Goal: Task Accomplishment & Management: Complete application form

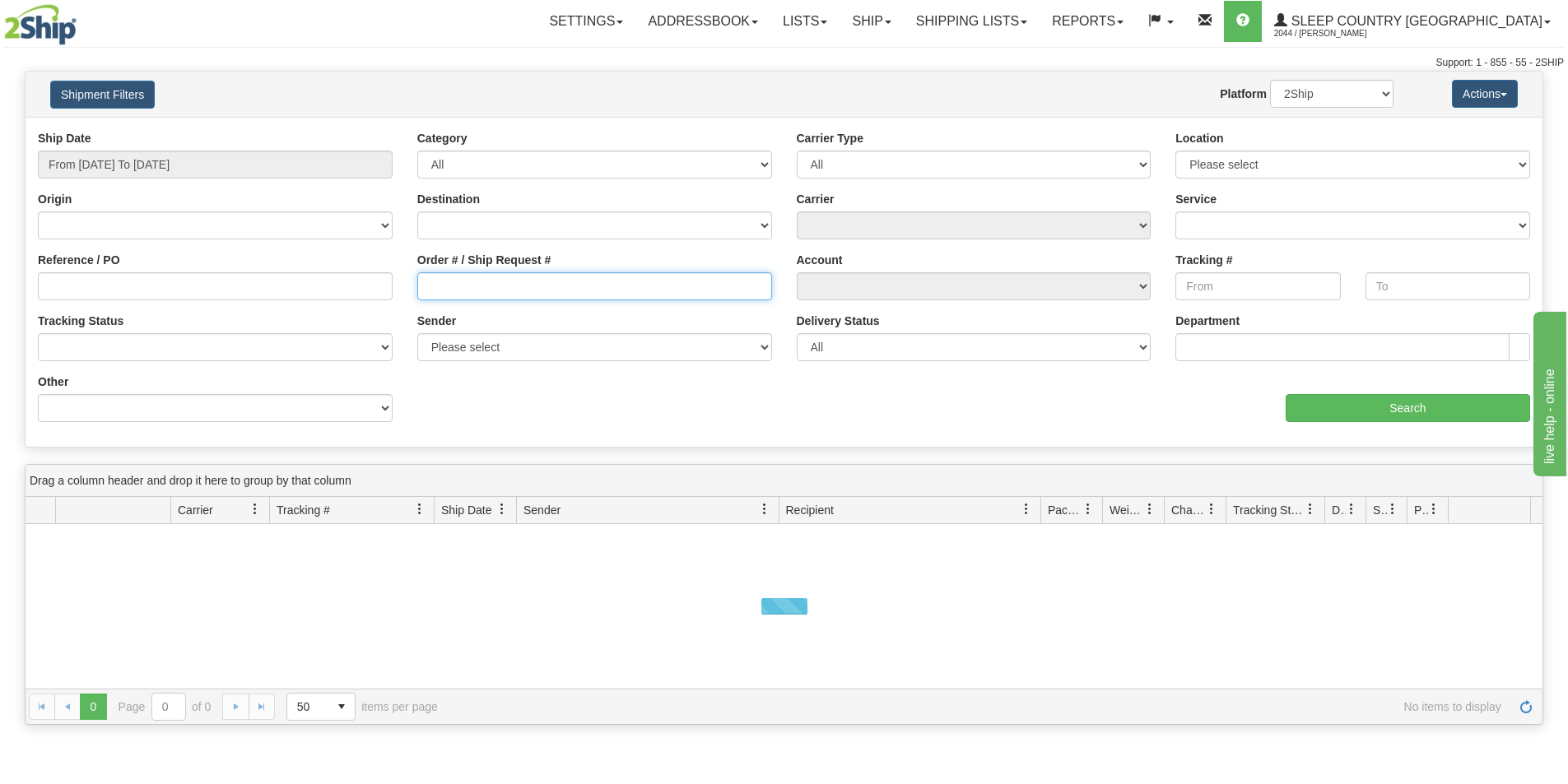
click at [478, 276] on input "Order # / Ship Request #" at bounding box center [594, 285] width 355 height 28
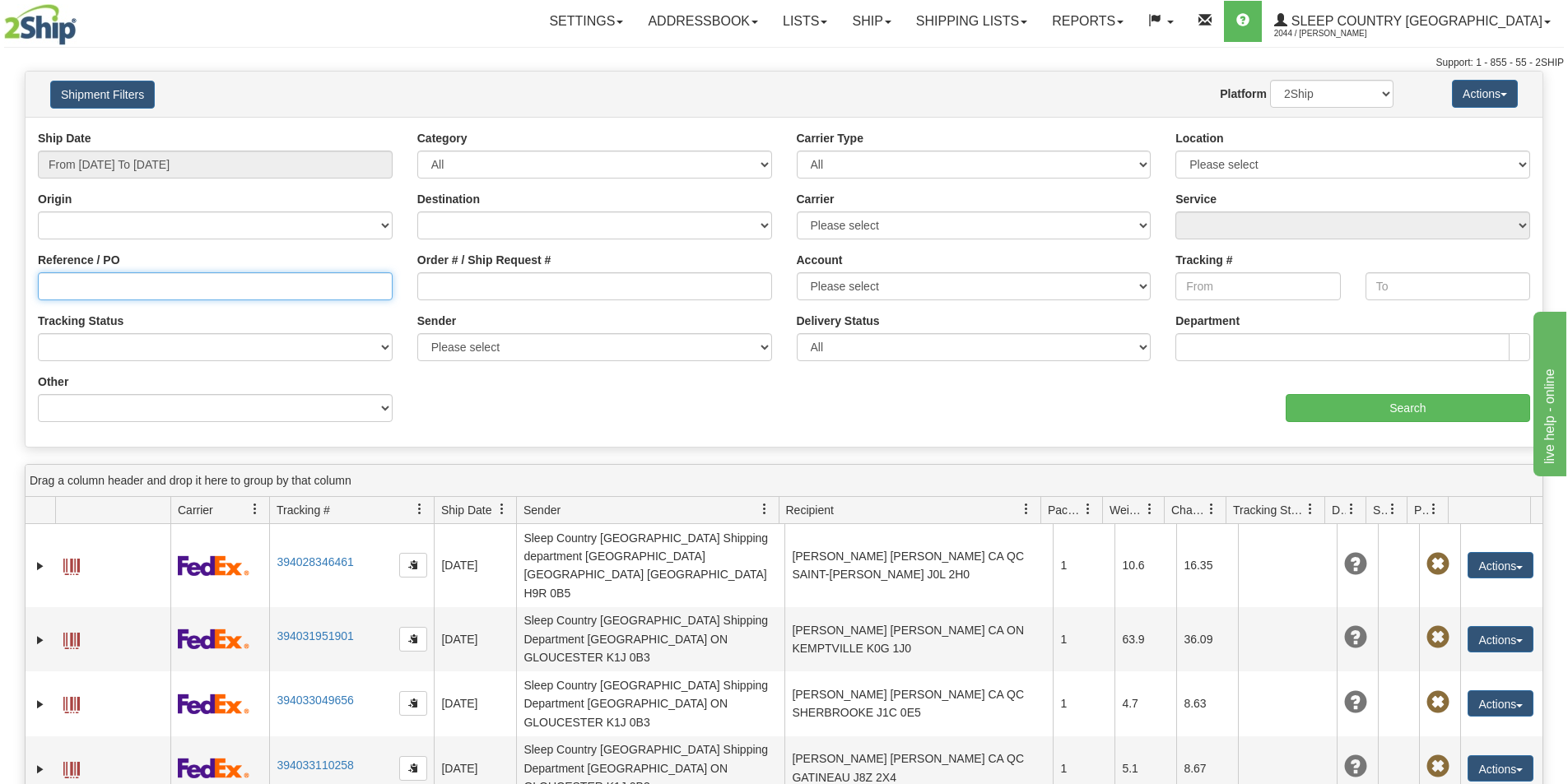
click at [251, 276] on input "Reference / PO" at bounding box center [215, 285] width 355 height 28
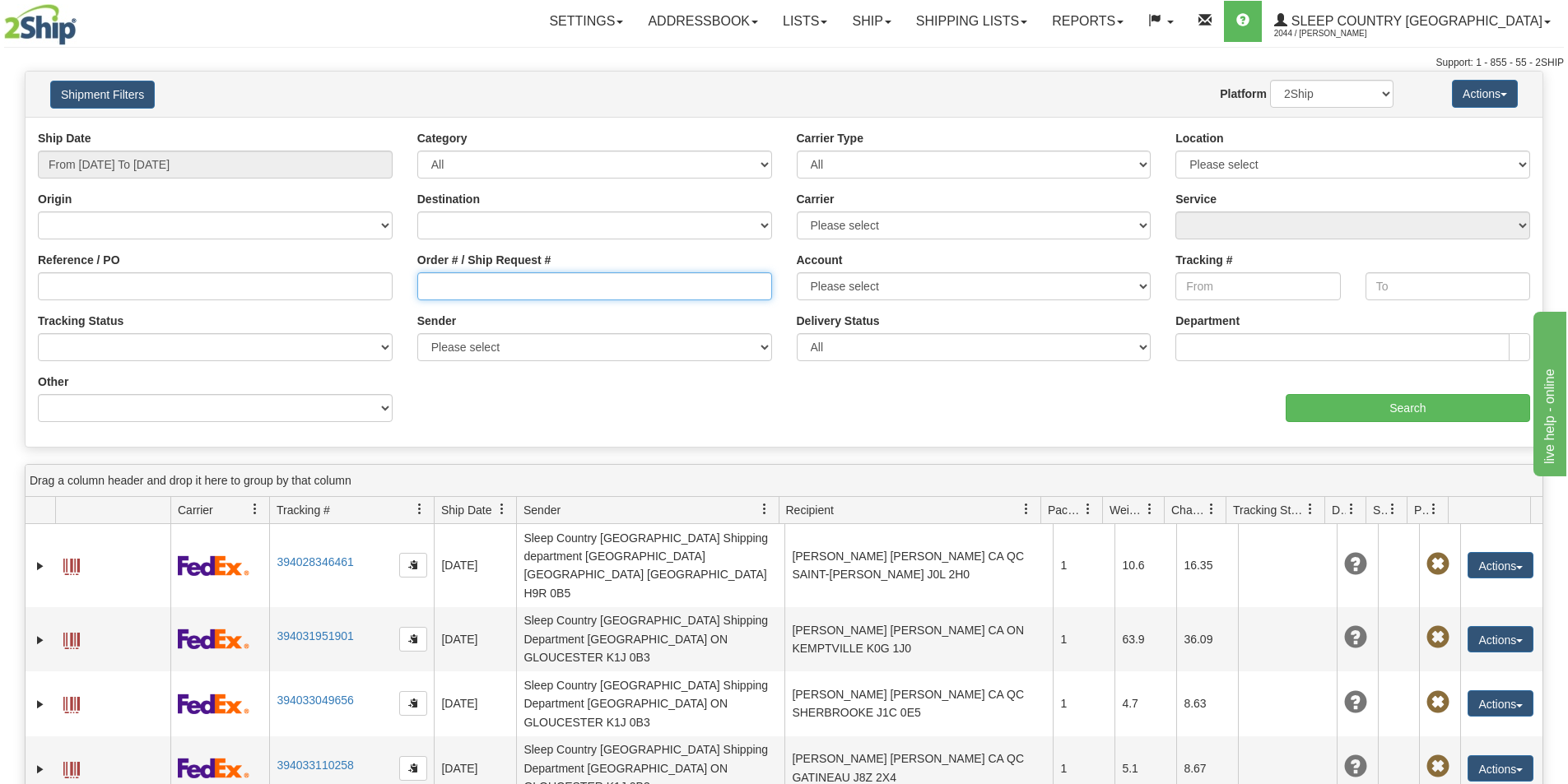
click at [502, 290] on input "Order # / Ship Request #" at bounding box center [594, 285] width 355 height 28
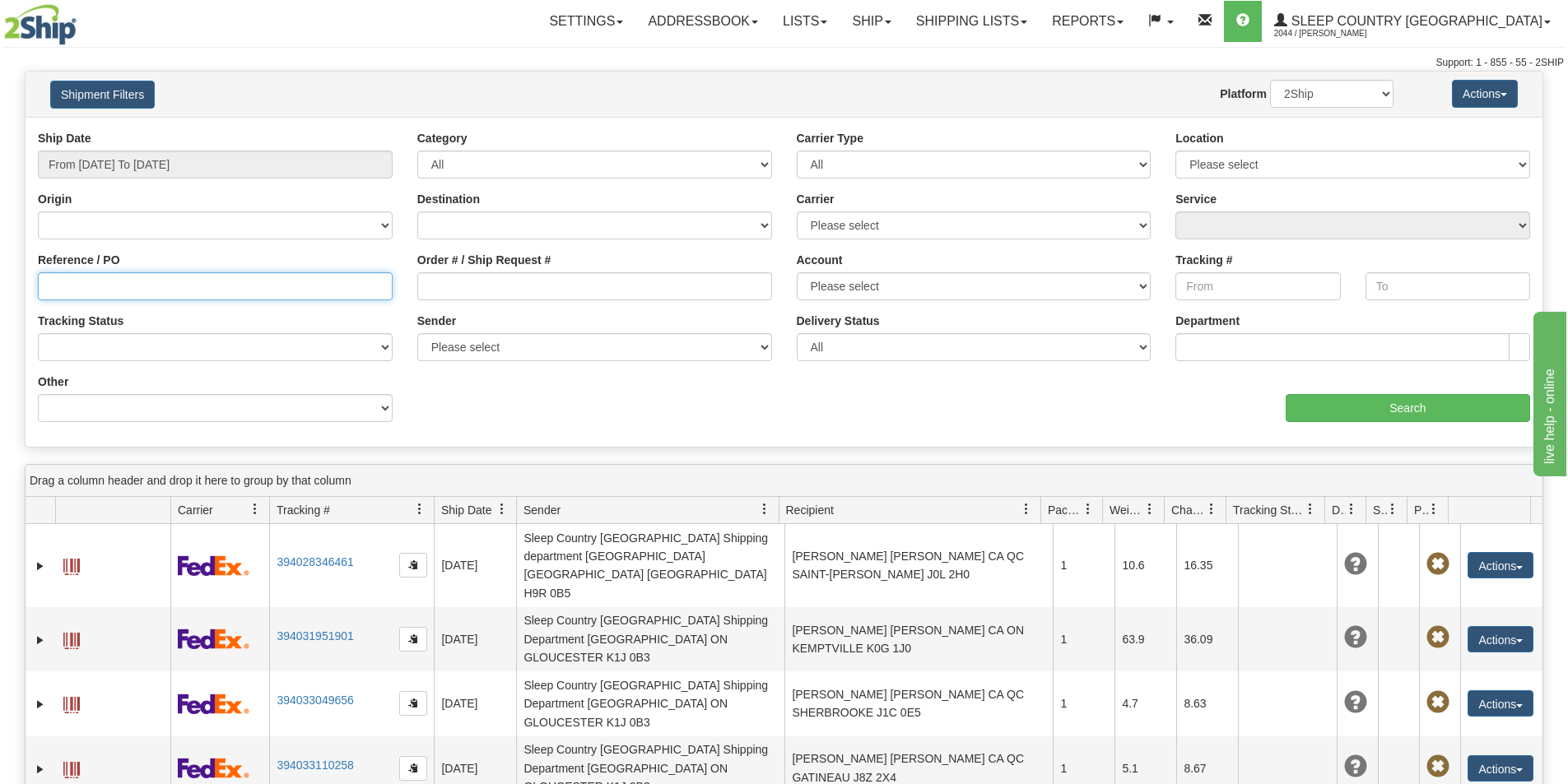
click at [182, 285] on input "Reference / PO" at bounding box center [215, 285] width 355 height 28
click at [148, 282] on input "Reference / PO" at bounding box center [215, 285] width 355 height 28
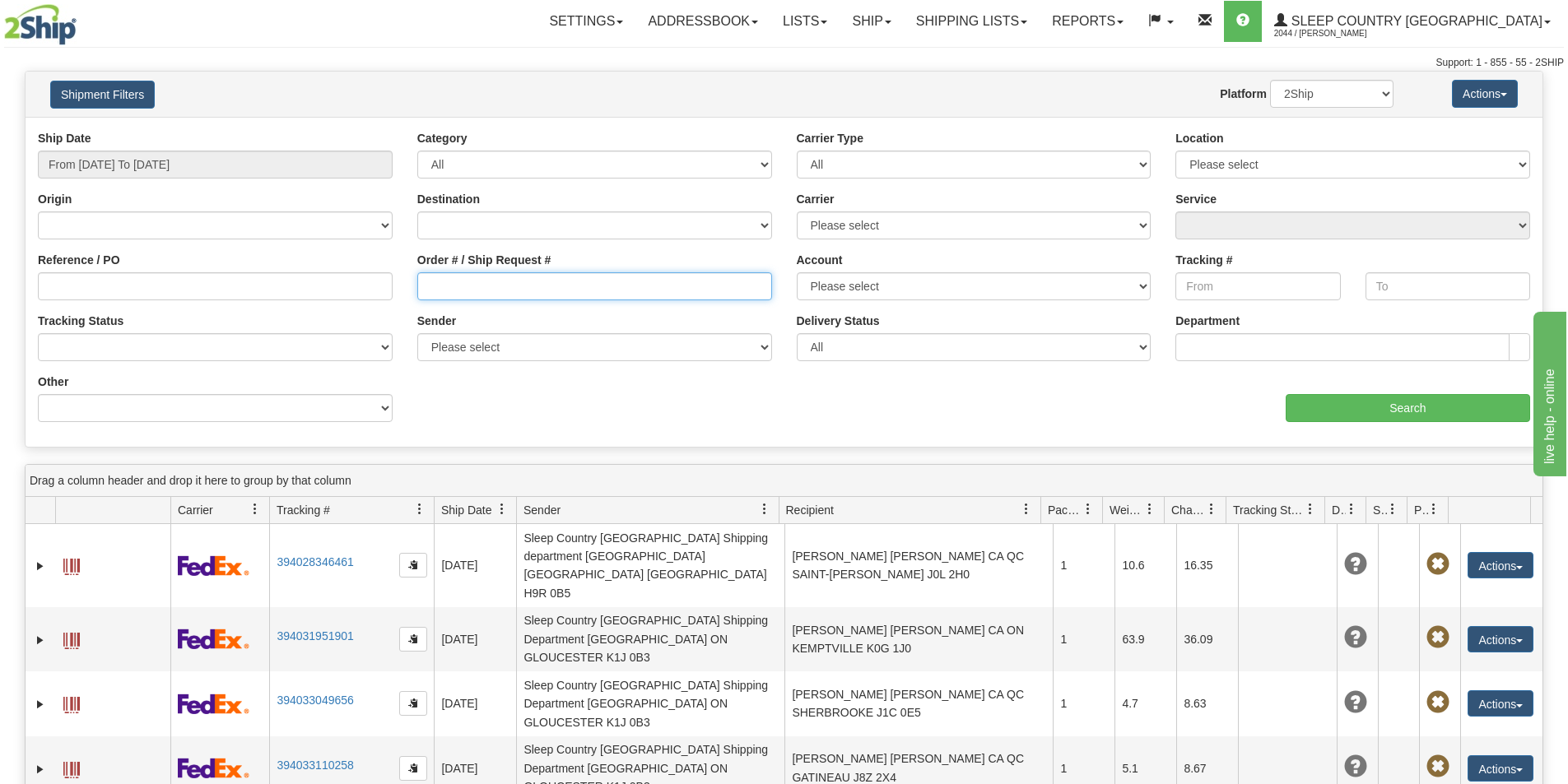
click at [477, 281] on input "Order # / Ship Request #" at bounding box center [594, 285] width 355 height 28
paste input "9000I153625"
click at [423, 281] on input "9000I153625" at bounding box center [594, 285] width 355 height 28
type input "9000I153625"
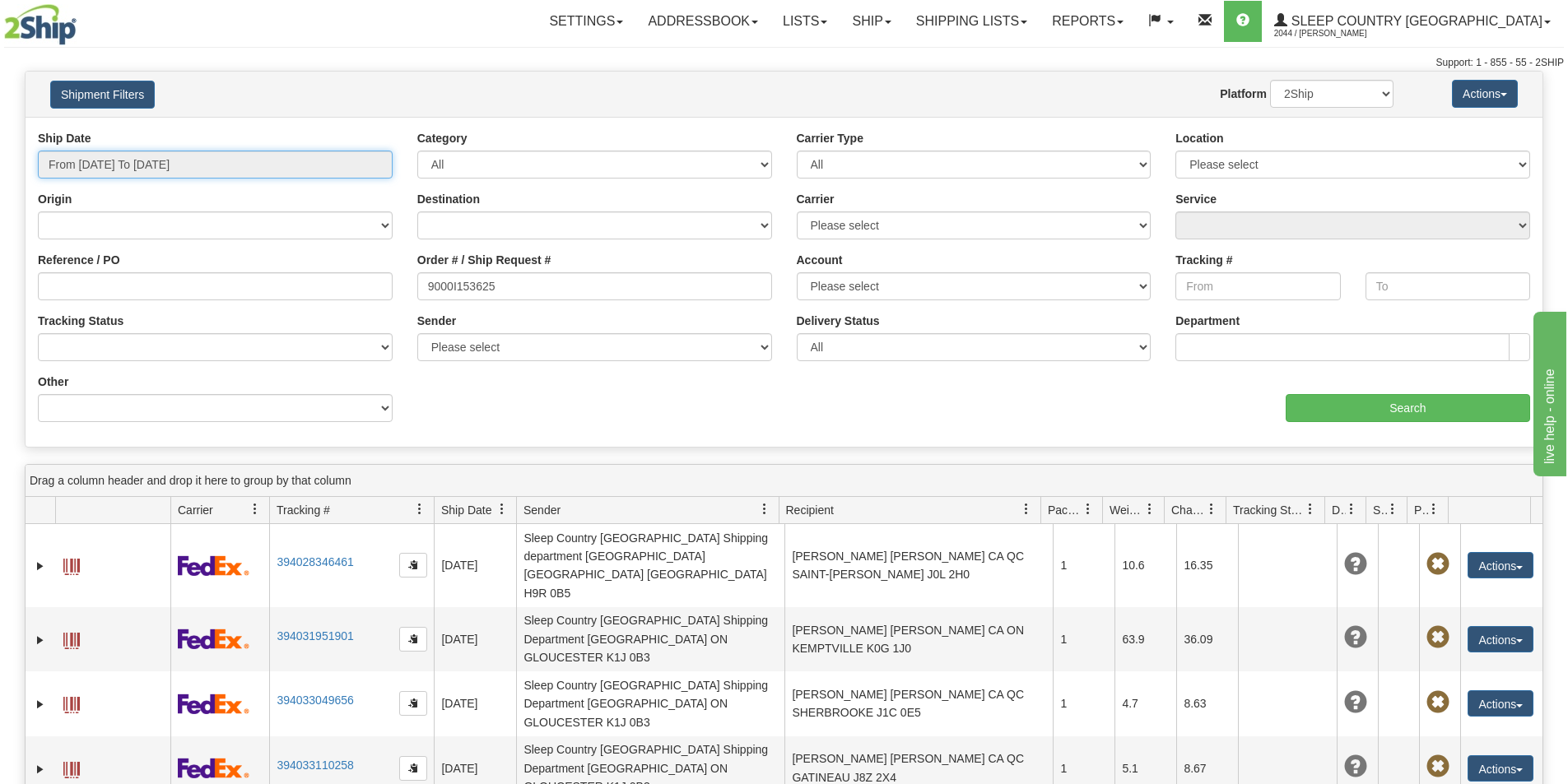
click at [228, 167] on input "From 10/07/2025 To 10/08/2025" at bounding box center [215, 164] width 355 height 28
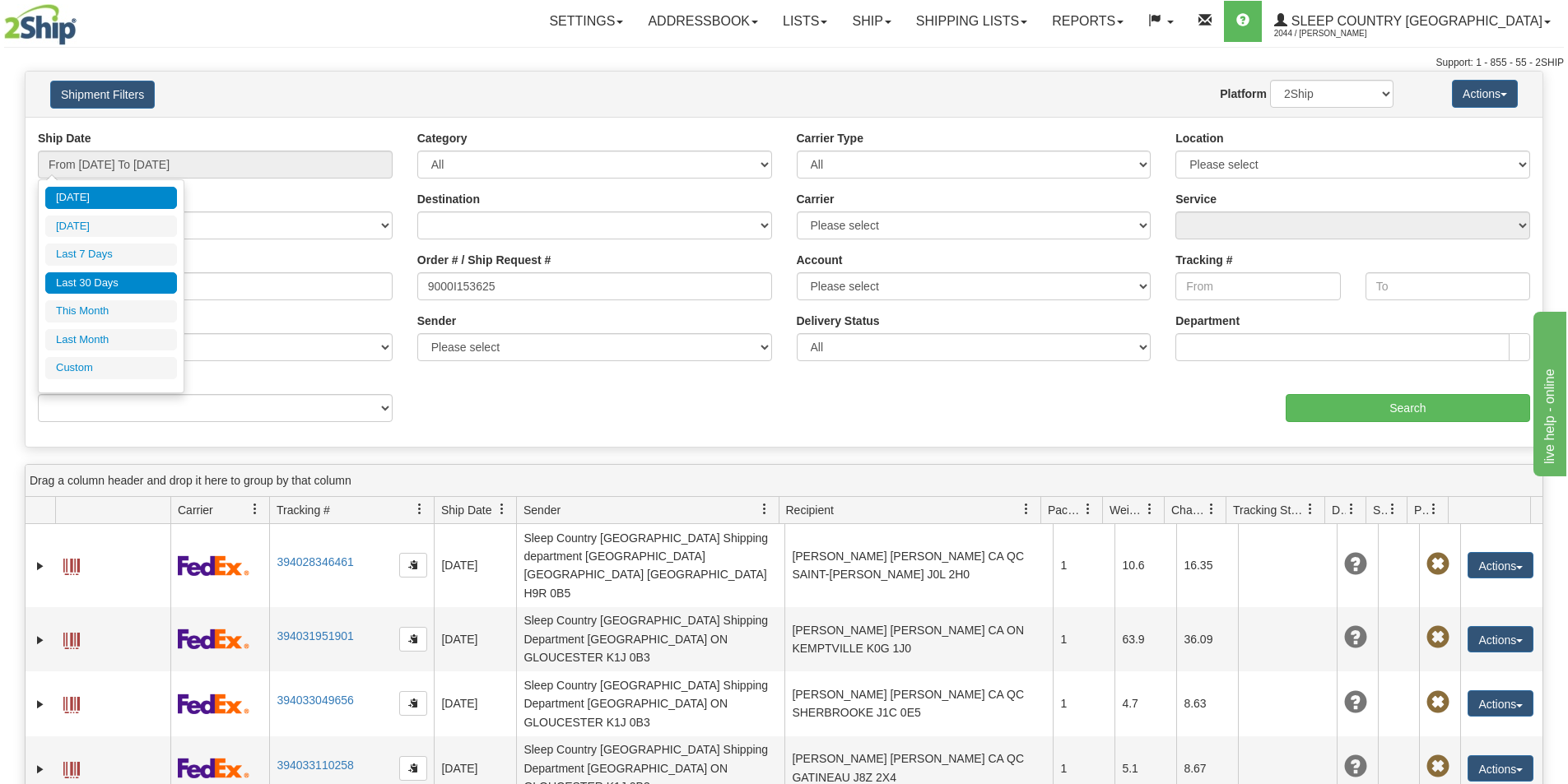
click at [141, 275] on li "Last 30 Days" at bounding box center [111, 283] width 131 height 22
type input "From 09/09/2025 To 10/08/2025"
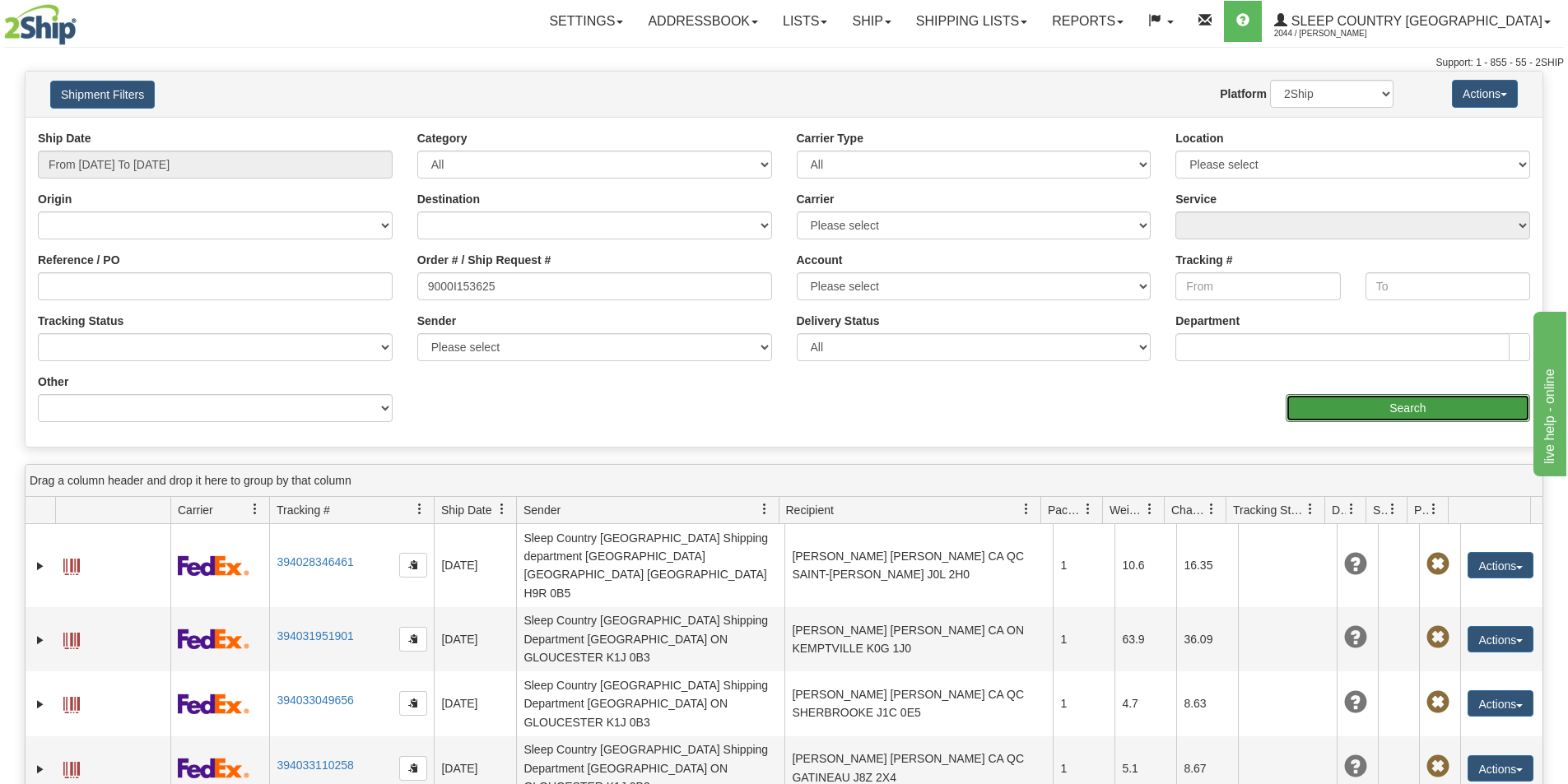
click at [1391, 406] on input "Search" at bounding box center [1407, 407] width 245 height 28
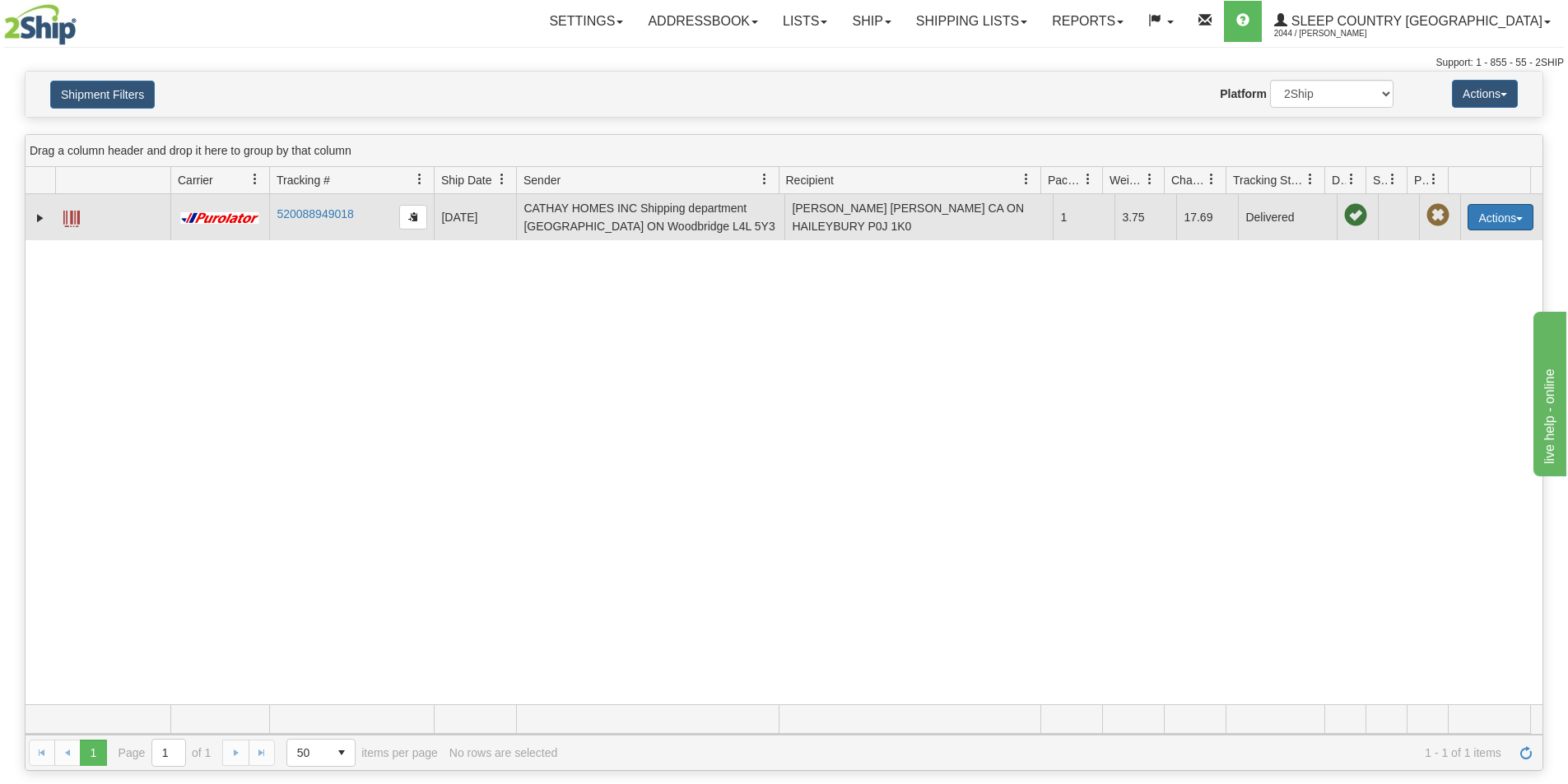
click at [1499, 211] on button "Actions" at bounding box center [1499, 217] width 66 height 27
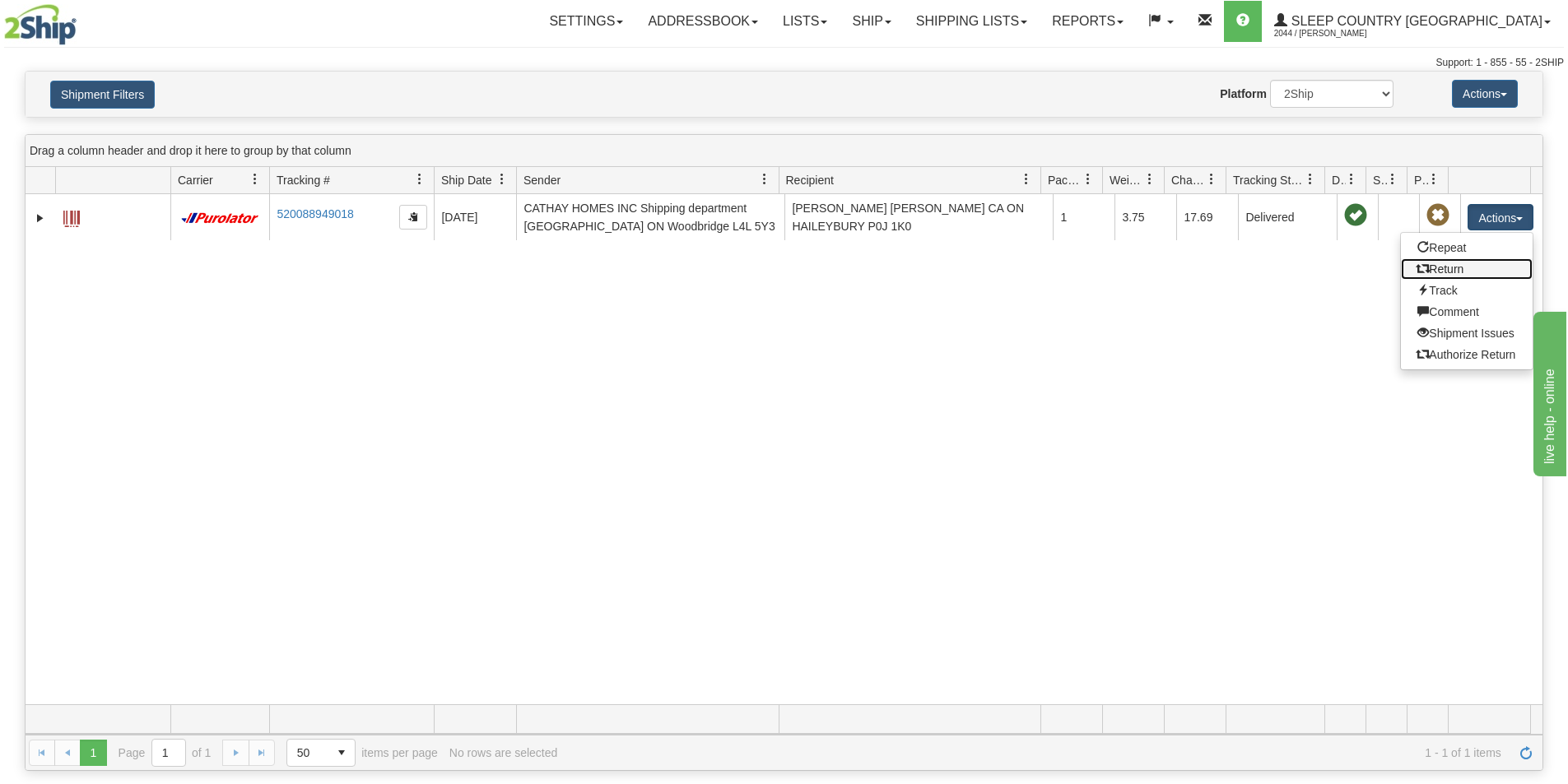
click at [1489, 268] on link "Return" at bounding box center [1466, 268] width 131 height 21
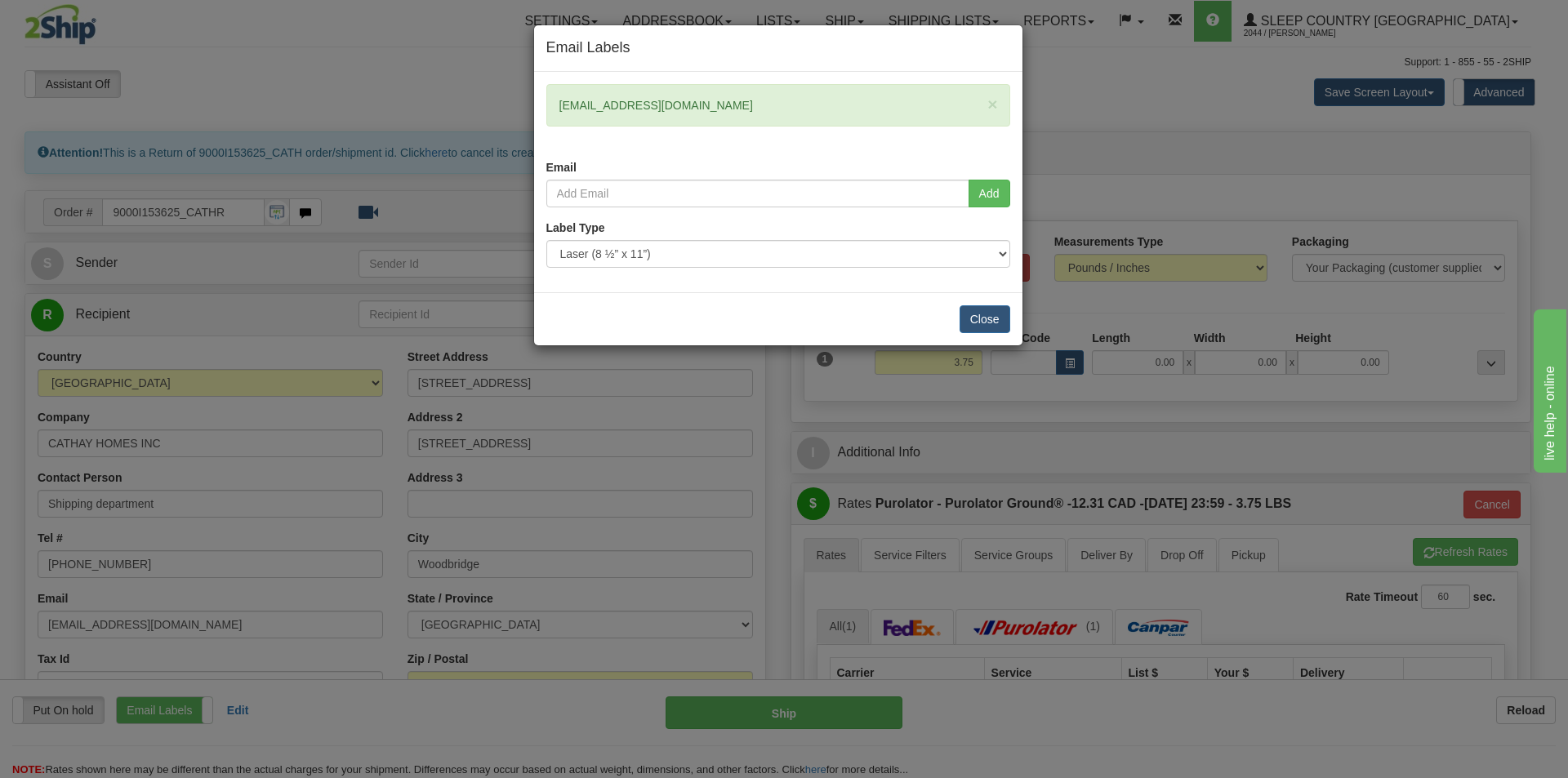
click at [732, 136] on div "× sweetvegan@mac.com Email" at bounding box center [777, 131] width 488 height 95
click at [985, 320] on button "Close" at bounding box center [985, 318] width 51 height 27
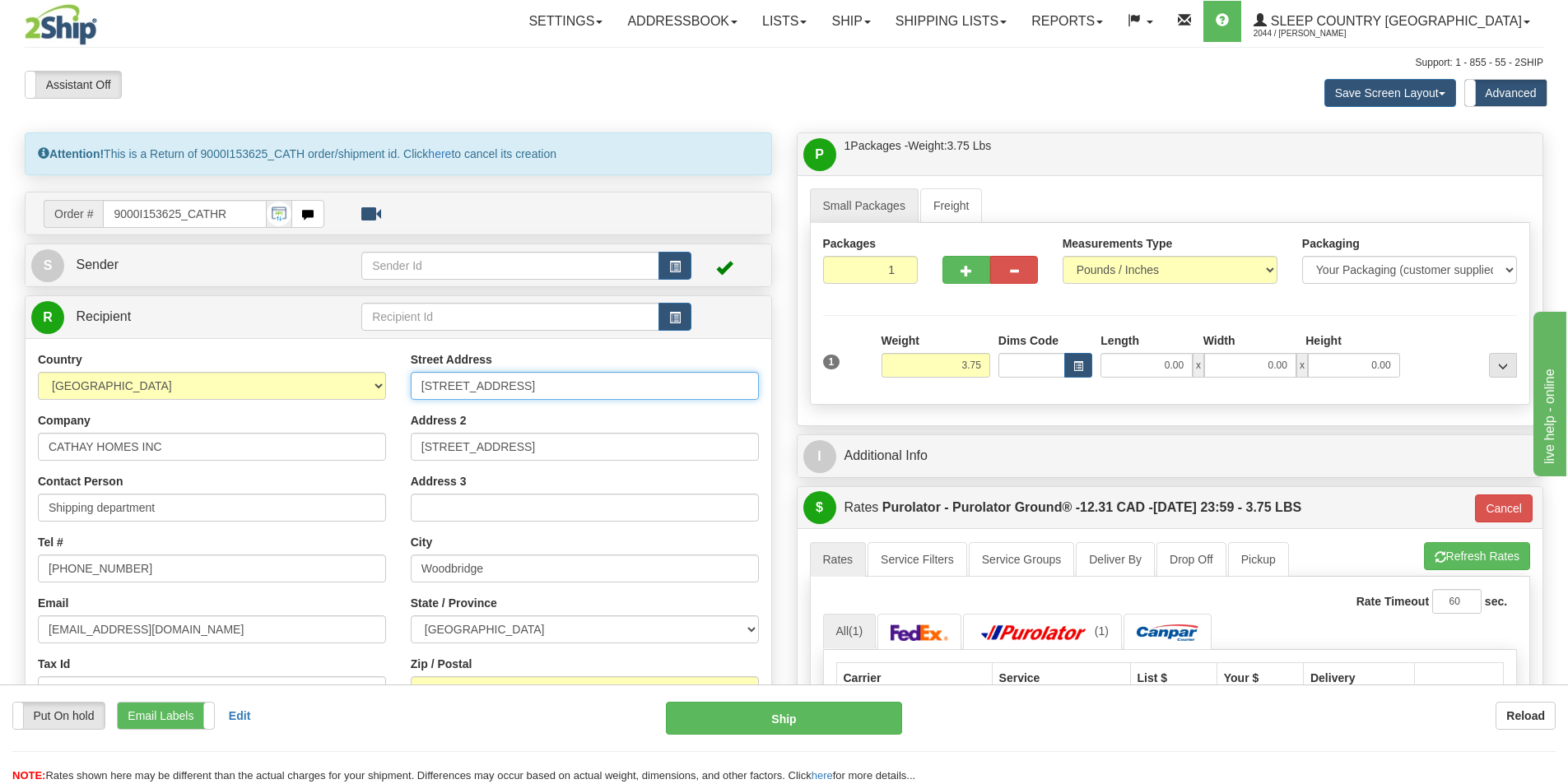
click at [635, 392] on input "150 Marycroft Ave, Unit 1" at bounding box center [585, 385] width 348 height 28
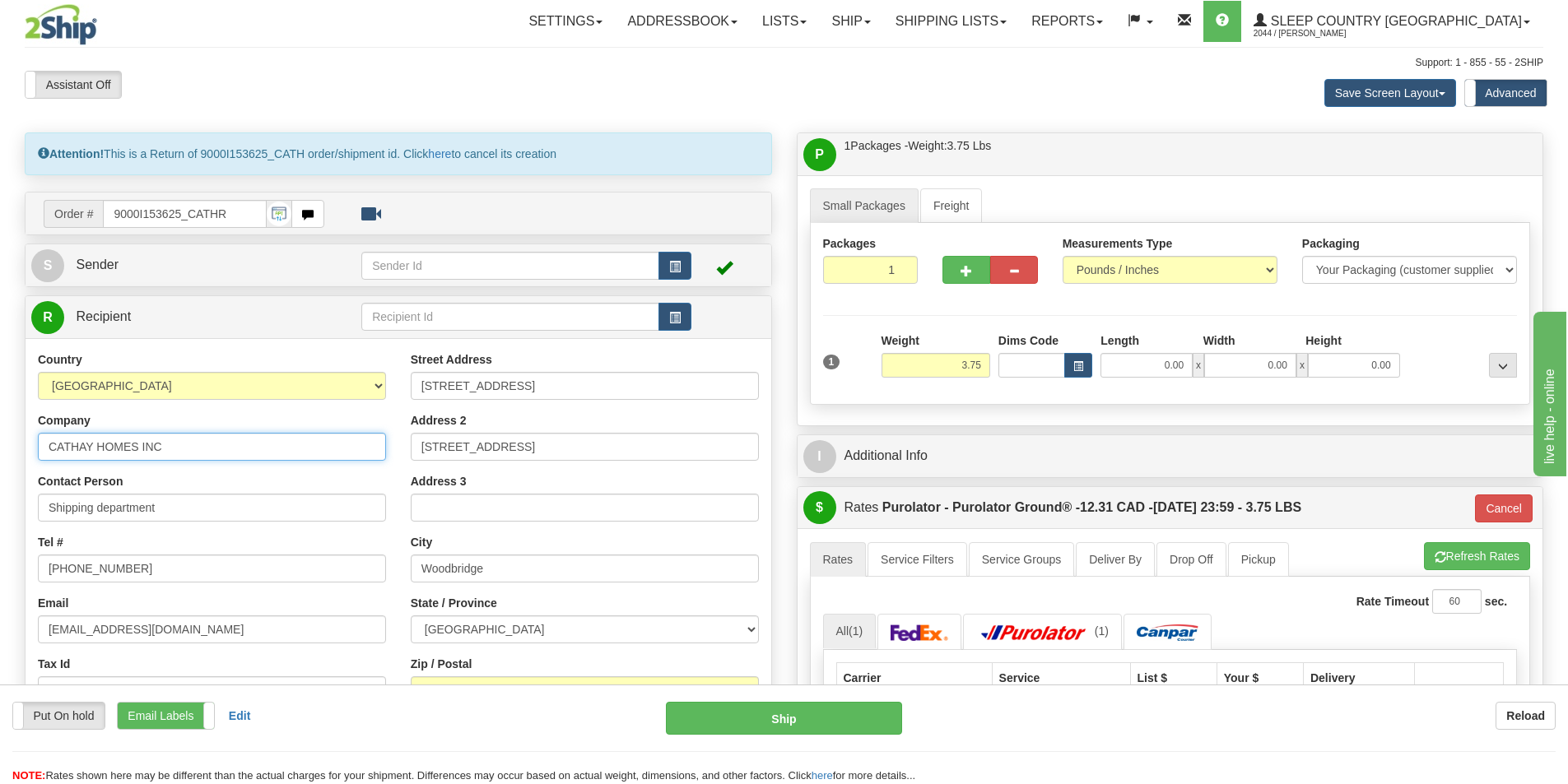
drag, startPoint x: 94, startPoint y: 445, endPoint x: -60, endPoint y: 434, distance: 154.4
click at [0, 434] on html "Training Course Close Toggle navigation Settings Shipping Preferences New Sende…" at bounding box center [784, 392] width 1568 height 784
paste input "Belleville Hub - DC 914"
type input "Belleville Hub - DC 914"
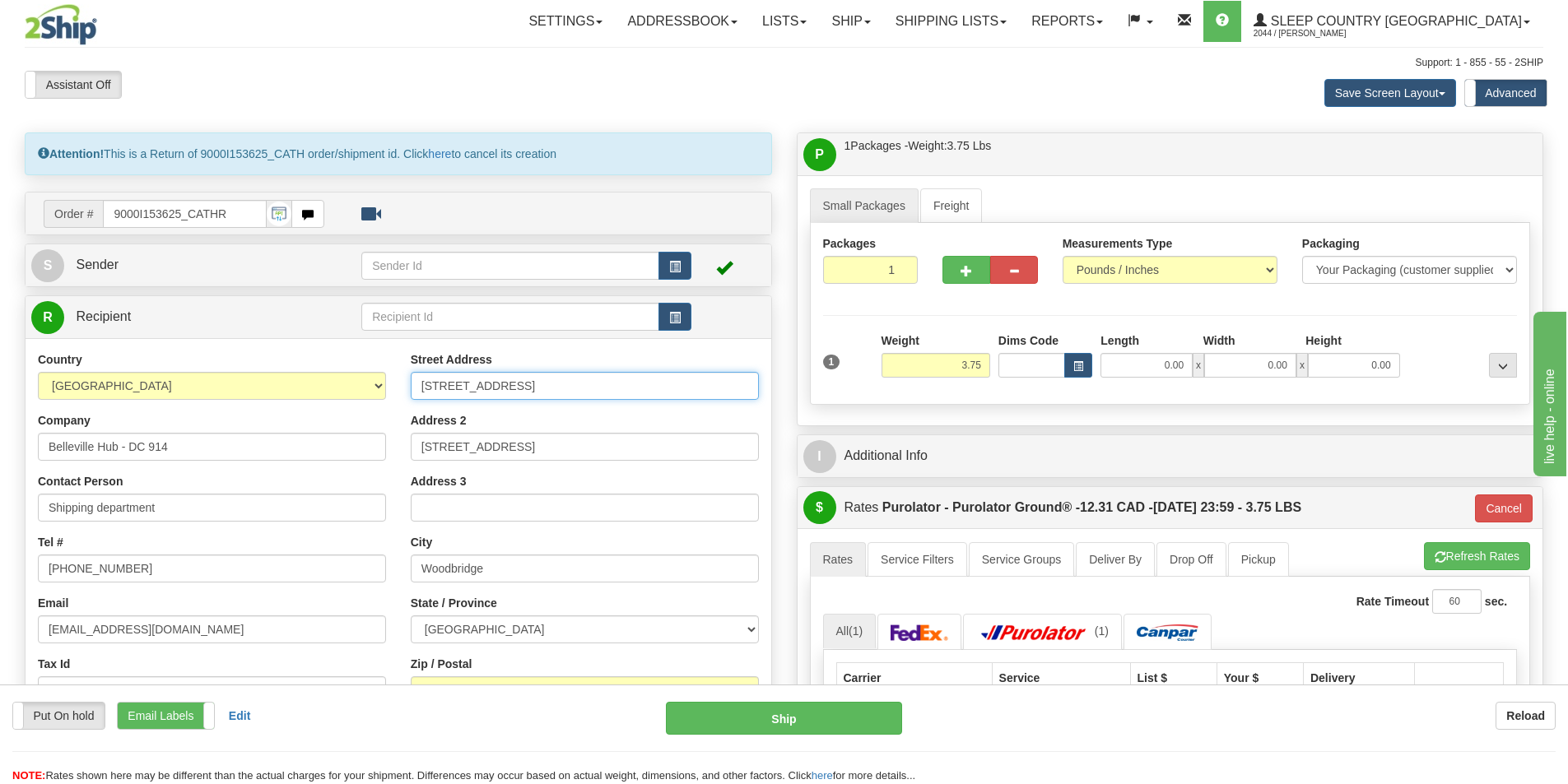
click at [605, 391] on input "150 Marycroft Ave, Unit 1" at bounding box center [585, 385] width 348 height 28
drag, startPoint x: 495, startPoint y: 381, endPoint x: 345, endPoint y: 378, distance: 150.0
click at [346, 378] on div "Country AFGHANISTAN ALAND ISLANDS ALBANIA ALGERIA AMERICAN SAMOA ANDORRA ANGOLA…" at bounding box center [398, 572] width 745 height 442
paste input "520 COLLEGE ST EAST"
type input "520 COLLEGE ST EAST"
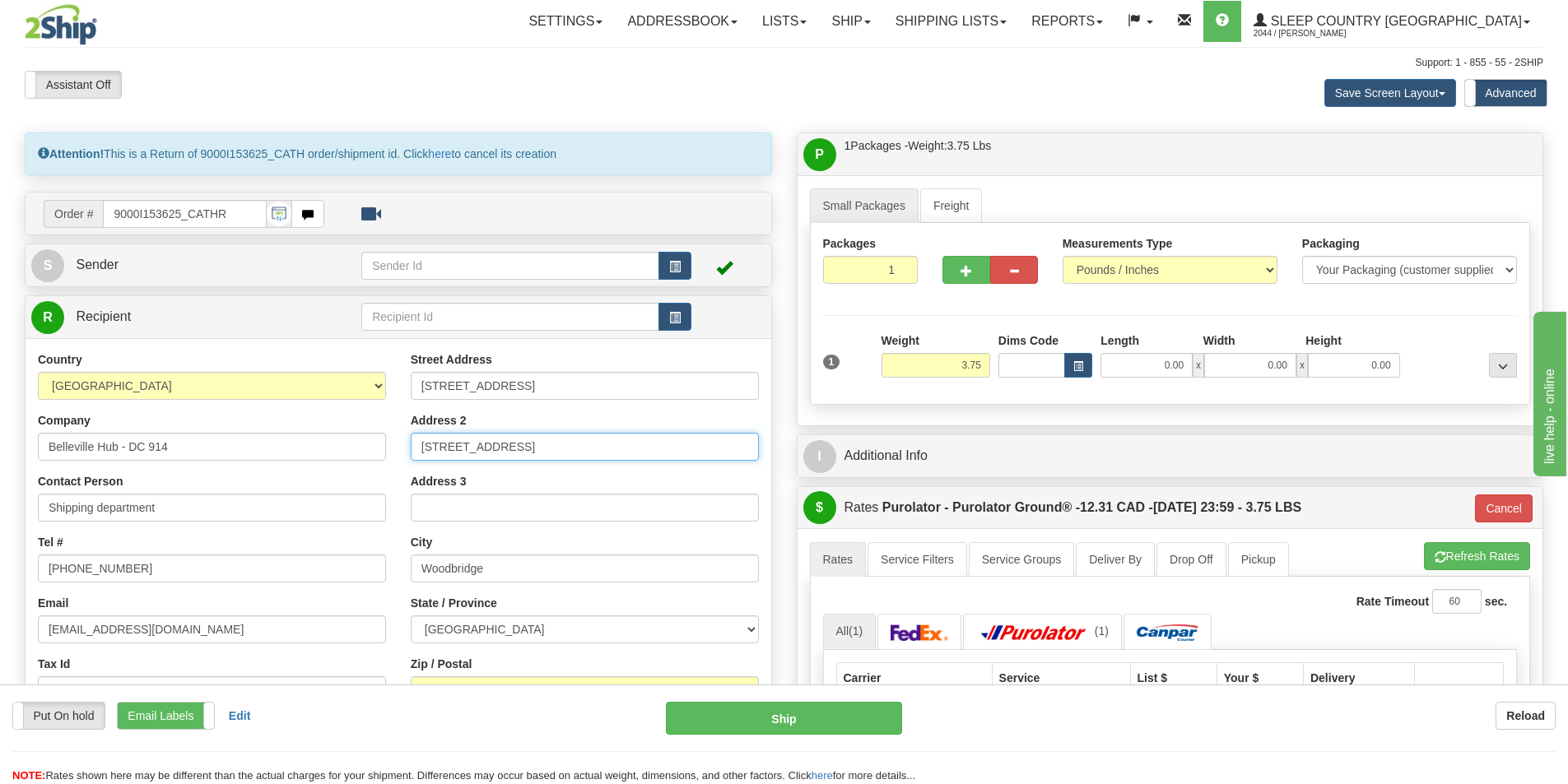
drag, startPoint x: 438, startPoint y: 441, endPoint x: 411, endPoint y: 441, distance: 27.0
click at [438, 441] on input "150 Marycroft Ave, Unit 1" at bounding box center [585, 446] width 348 height 28
drag, startPoint x: 594, startPoint y: 454, endPoint x: 248, endPoint y: 444, distance: 346.1
click at [248, 444] on div "Country AFGHANISTAN ALAND ISLANDS ALBANIA ALGERIA AMERICAN SAMOA ANDORRA ANGOLA…" at bounding box center [398, 572] width 745 height 442
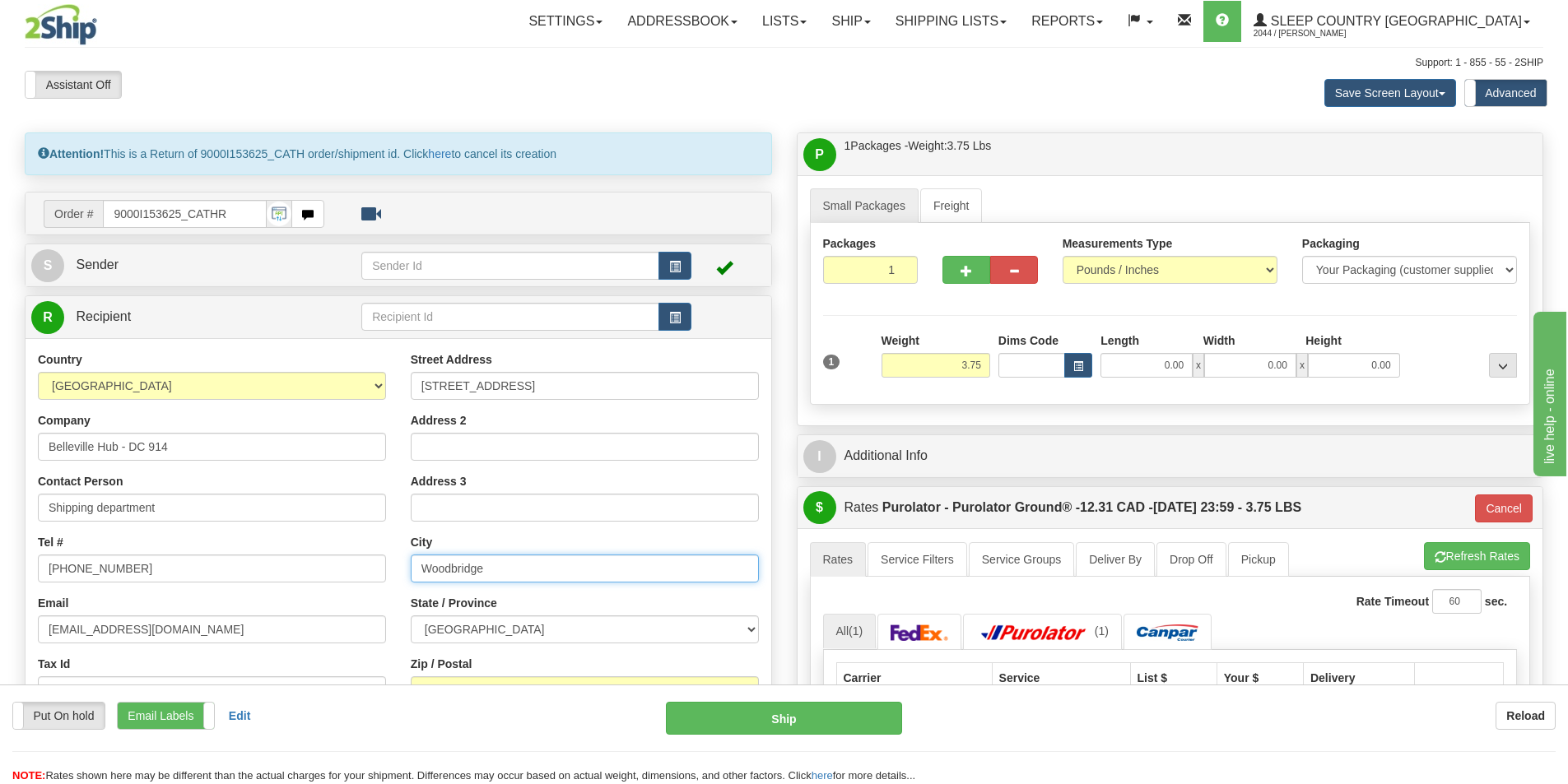
drag, startPoint x: 447, startPoint y: 563, endPoint x: 292, endPoint y: 553, distance: 155.3
click at [290, 553] on div "Country AFGHANISTAN ALAND ISLANDS ALBANIA ALGERIA AMERICAN SAMOA ANDORRA ANGOLA…" at bounding box center [398, 572] width 745 height 442
paste input "K8N 4Z6"
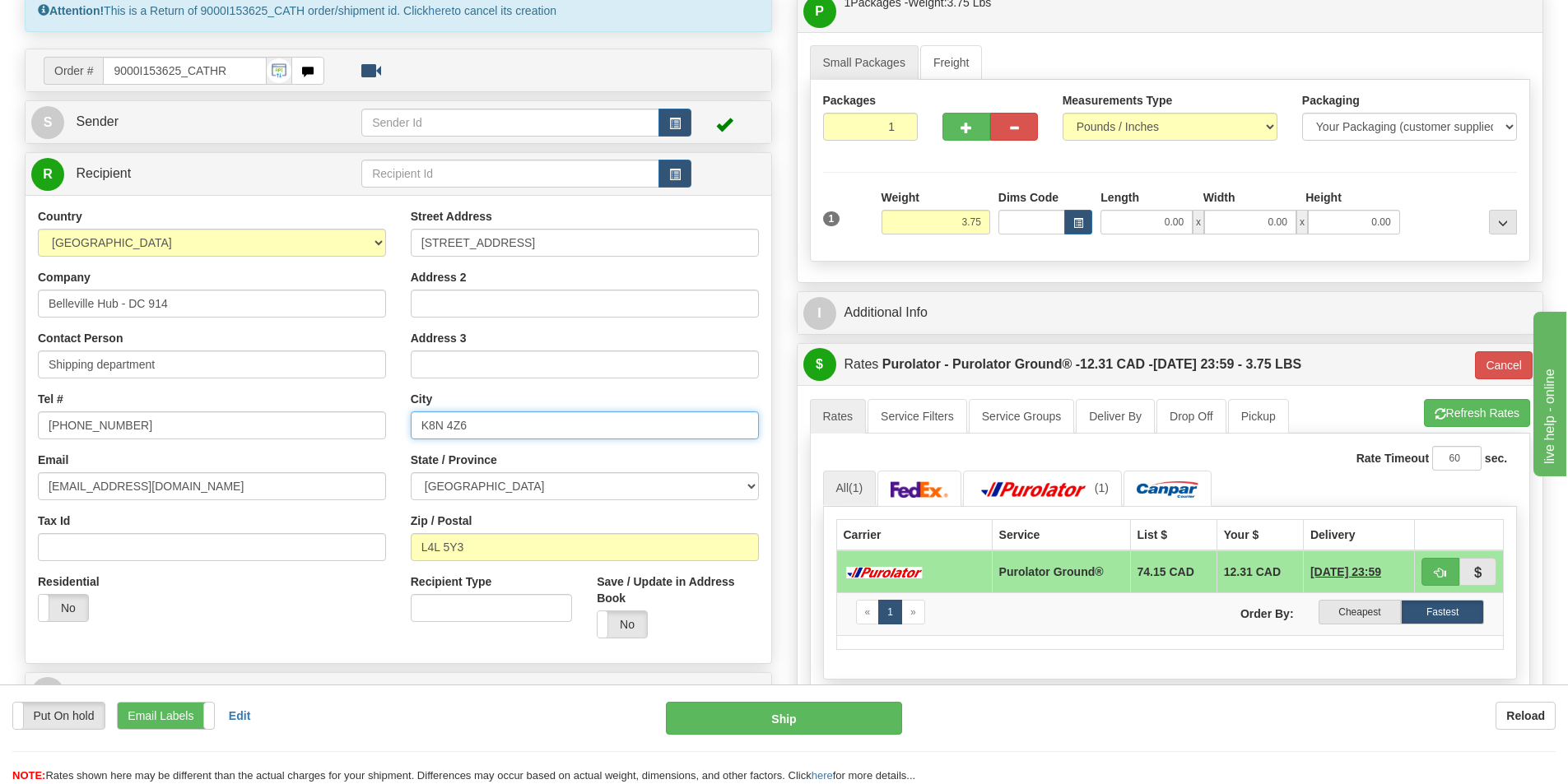
scroll to position [165, 0]
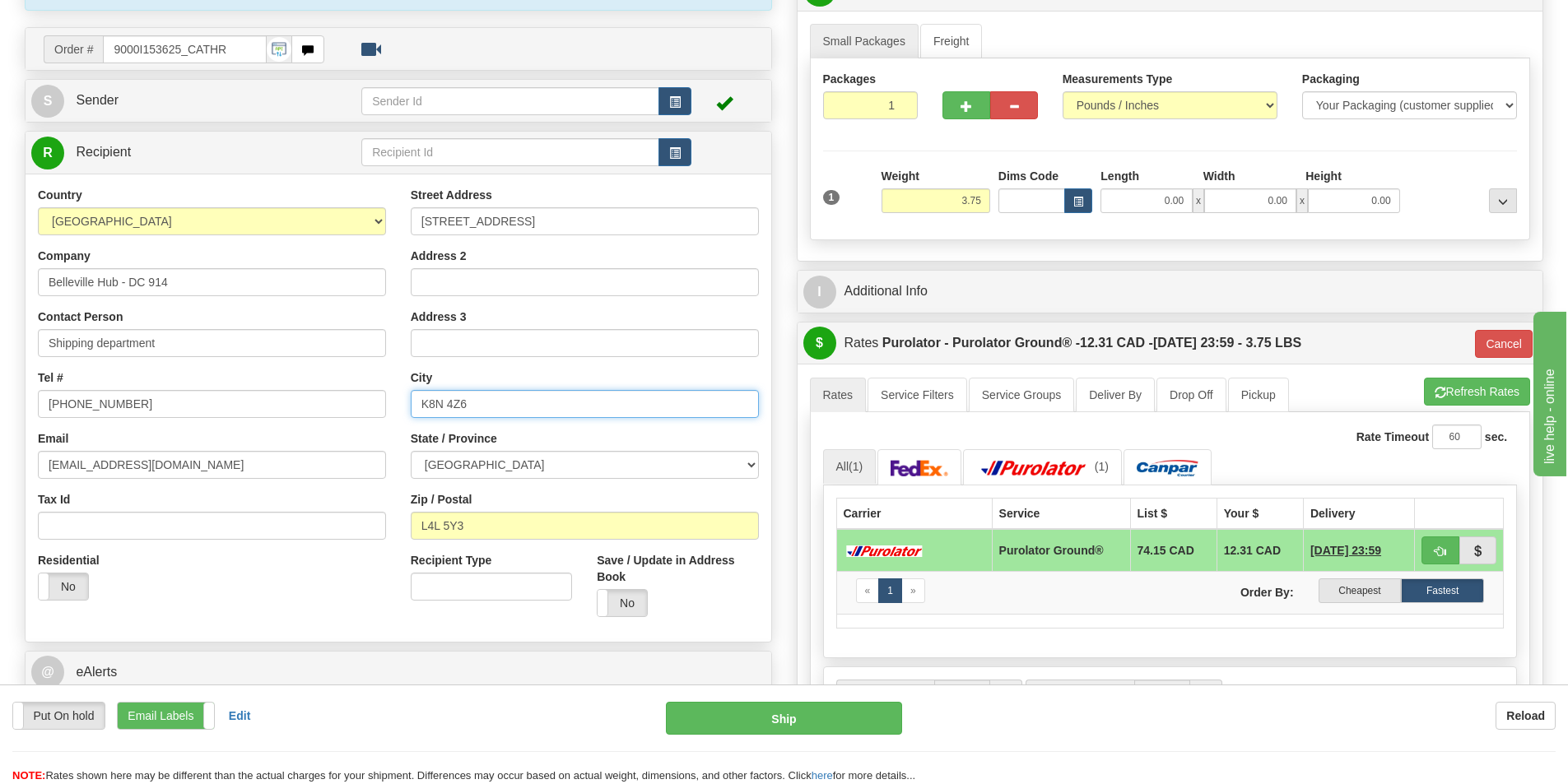
type input "K8N 4Z6"
drag, startPoint x: 505, startPoint y: 527, endPoint x: 316, endPoint y: 511, distance: 189.7
click at [316, 511] on div "Country AFGHANISTAN ALAND ISLANDS ALBANIA ALGERIA AMERICAN SAMOA ANDORRA ANGOLA…" at bounding box center [398, 407] width 745 height 442
paste input "K8N 4Z6"
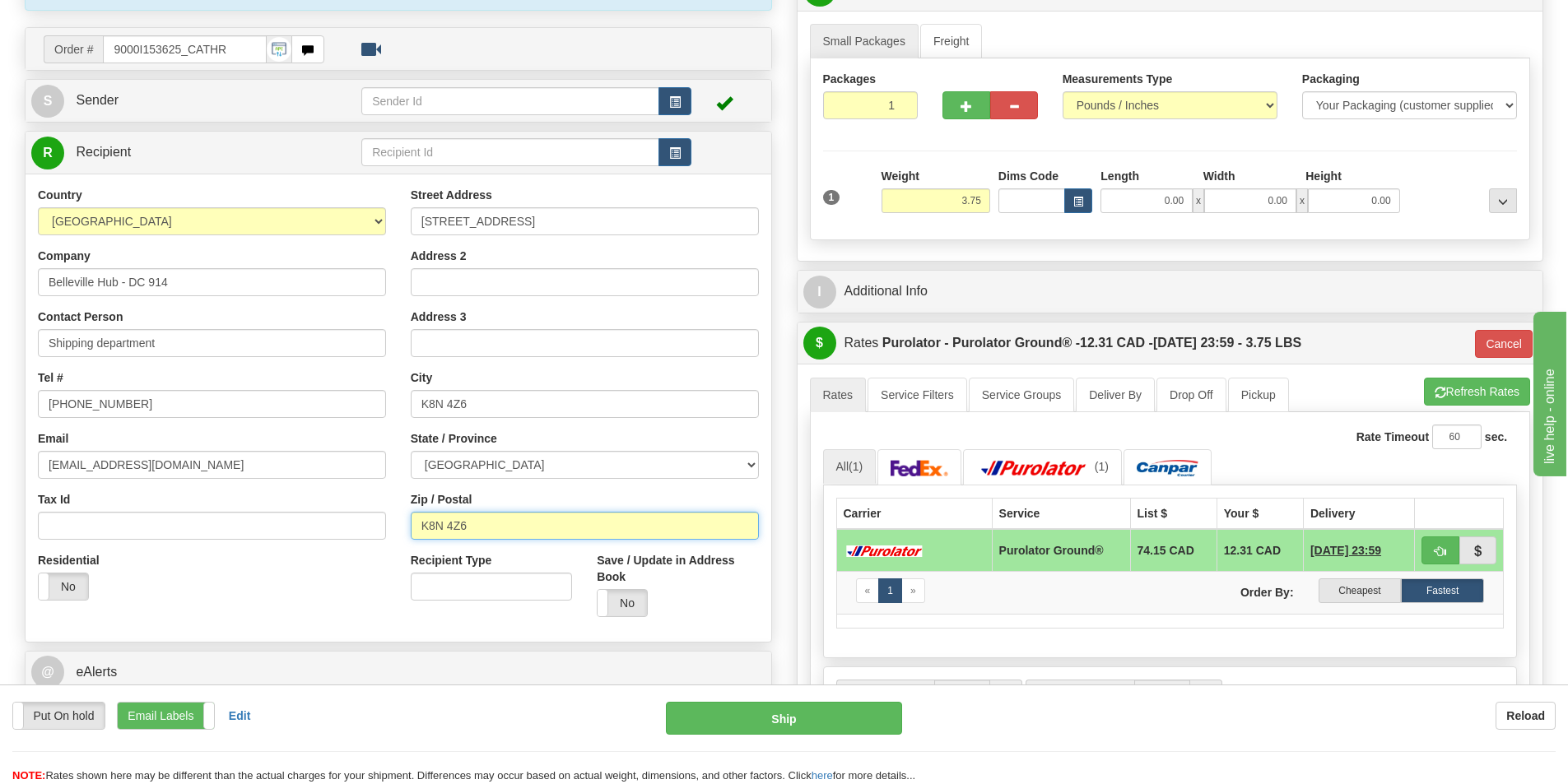
type input "K8N 4Z6"
click at [354, 592] on div "Residential Yes No" at bounding box center [212, 582] width 373 height 61
type input "260"
drag, startPoint x: 529, startPoint y: 390, endPoint x: 333, endPoint y: 389, distance: 196.0
click at [333, 389] on div "Country AFGHANISTAN ALAND ISLANDS ALBANIA ALGERIA AMERICAN SAMOA ANDORRA ANGOLA…" at bounding box center [398, 407] width 745 height 442
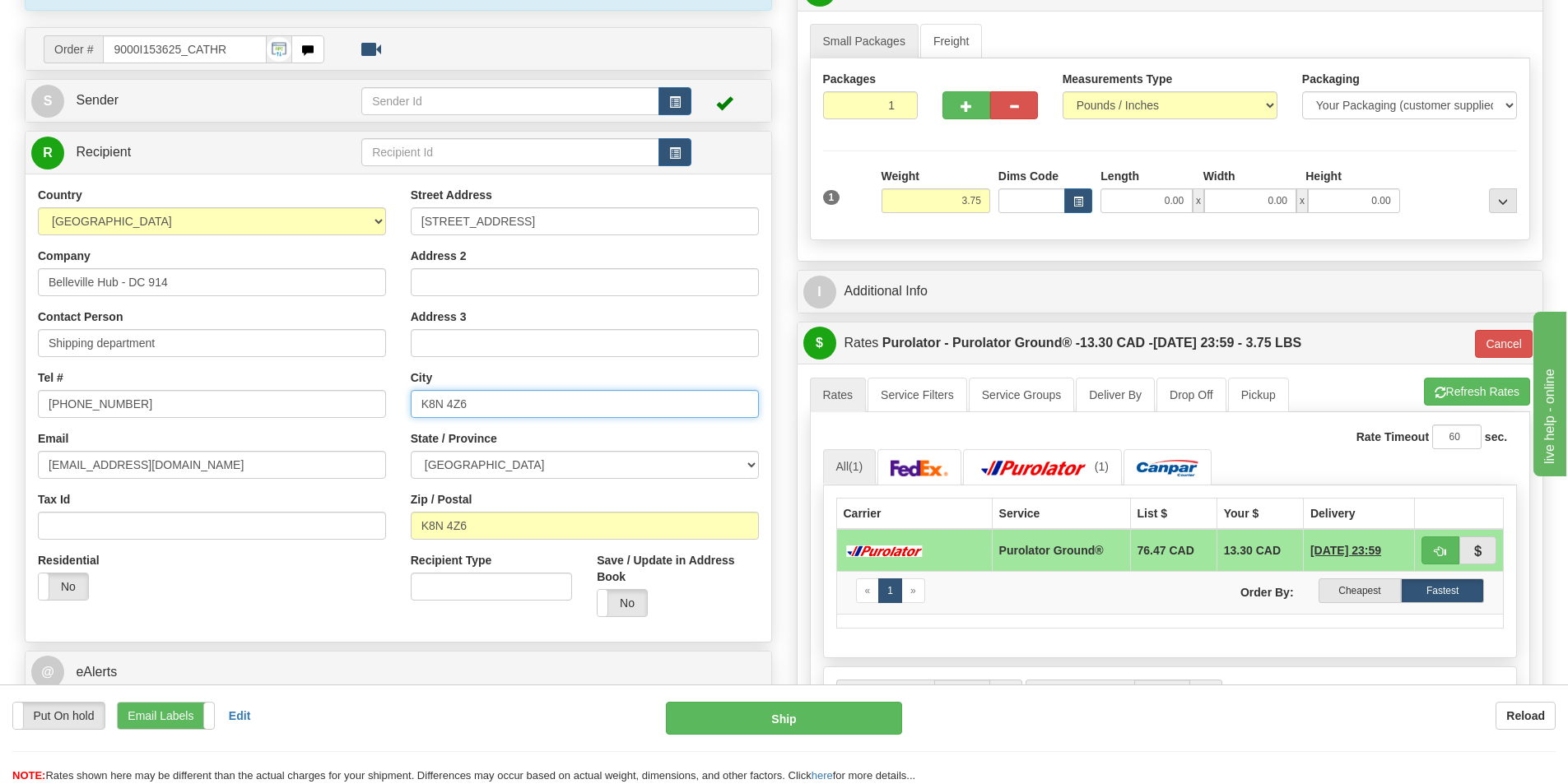
paste input "BELLEVILLE,"
type input "BELLEVILLE,"
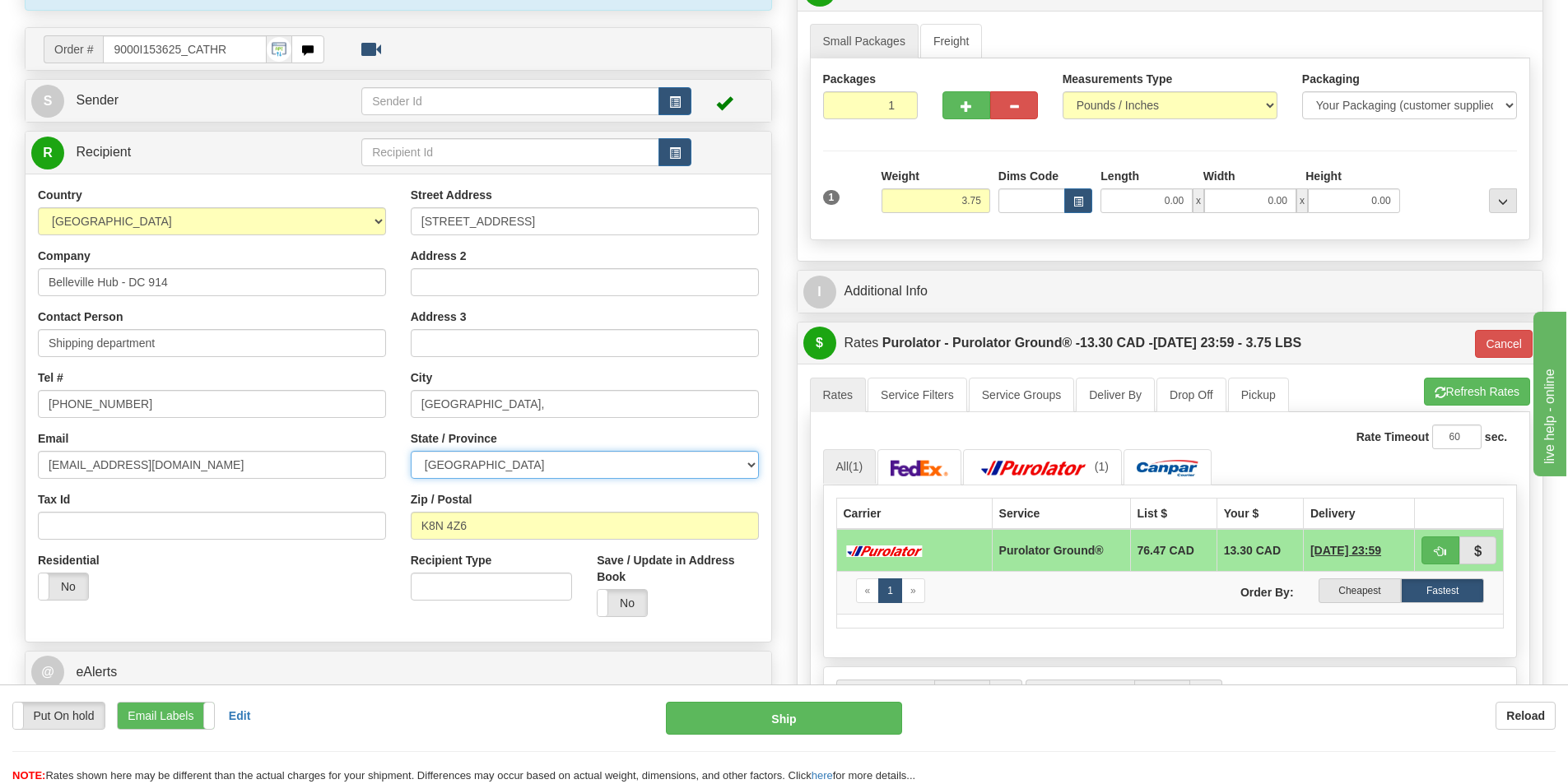
click at [477, 467] on select "ALBERTA BRITISH COLUMBIA MANITOBA NEW BRUNSWICK NEWFOUNDLAND NOVA SCOTIA NUNAVU…" at bounding box center [585, 464] width 348 height 28
click at [623, 441] on div "State / Province ALBERTA BRITISH COLUMBIA MANITOBA NEW BRUNSWICK NEWFOUNDLAND N…" at bounding box center [585, 454] width 348 height 49
click at [344, 599] on div "Residential Yes No" at bounding box center [212, 582] width 373 height 61
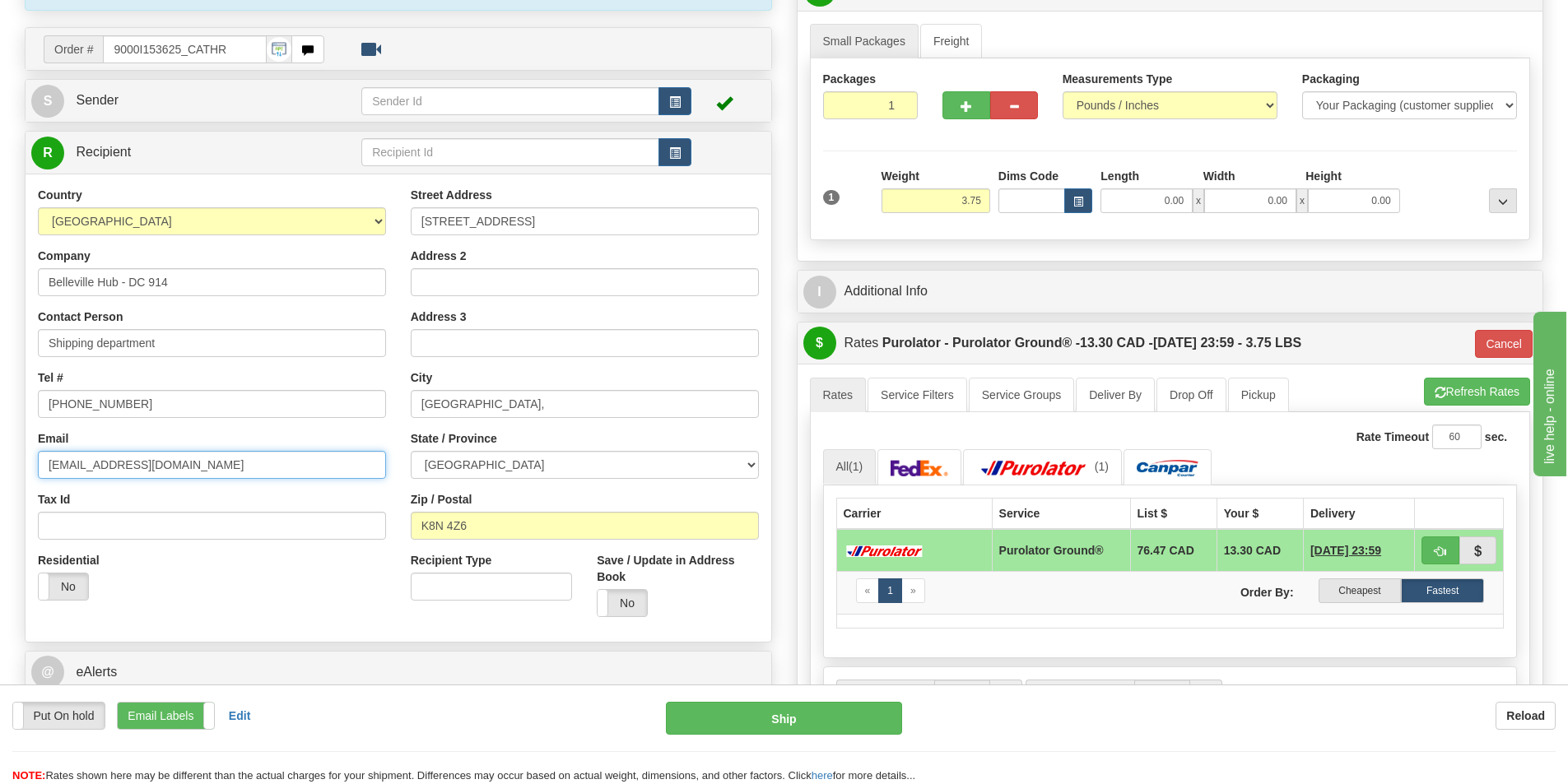
drag, startPoint x: 225, startPoint y: 468, endPoint x: -200, endPoint y: 454, distance: 425.2
click at [0, 454] on html "Training Course Close Toggle navigation Settings Shipping Preferences New Sende…" at bounding box center [784, 227] width 1568 height 784
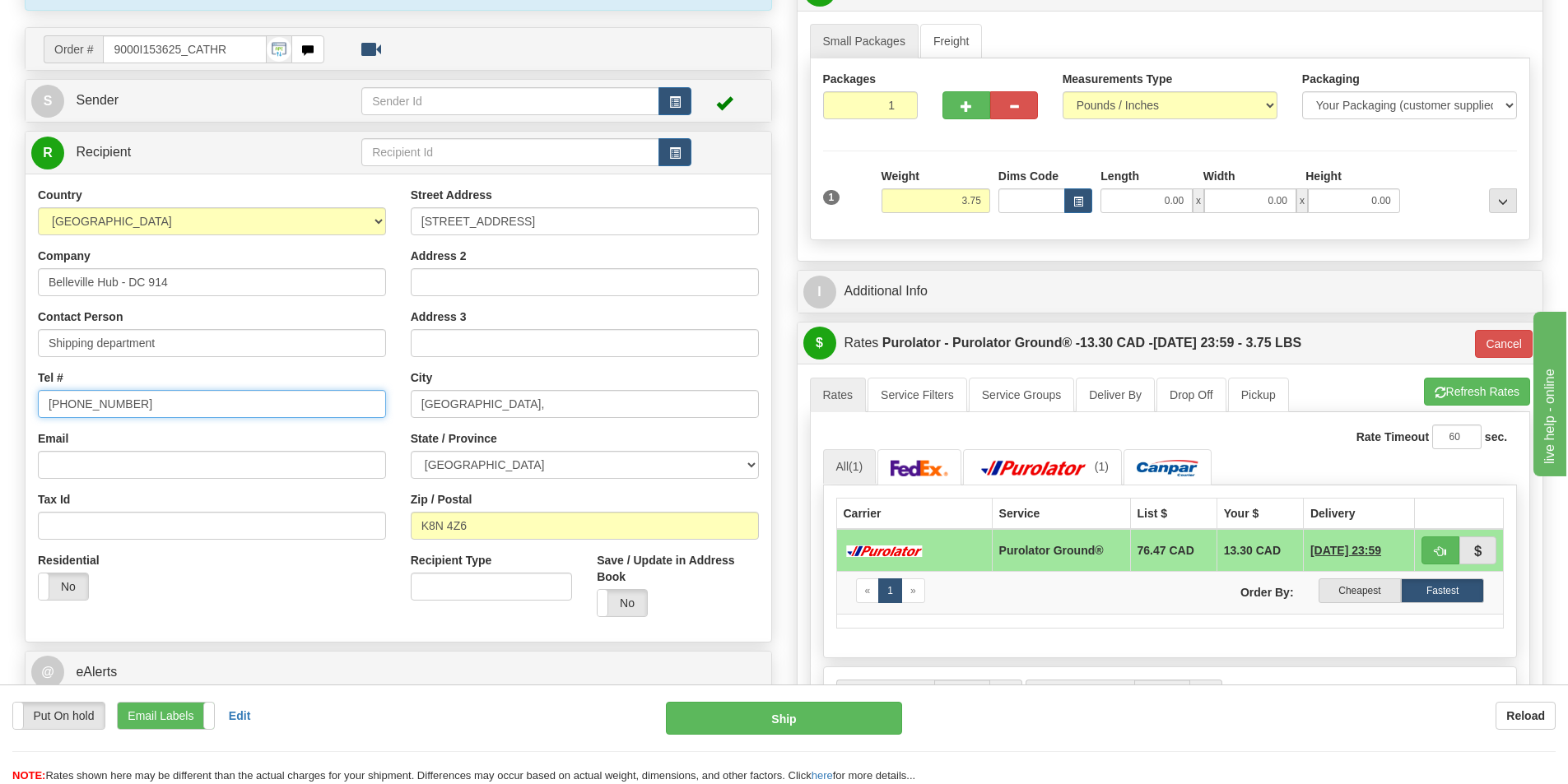
drag, startPoint x: 157, startPoint y: 408, endPoint x: -20, endPoint y: 402, distance: 177.1
click at [0, 402] on html "Training Course Close Toggle navigation Settings Shipping Preferences New Sende…" at bounding box center [784, 227] width 1568 height 784
click at [85, 403] on input "Tel #" at bounding box center [212, 403] width 348 height 28
paste input "1888-753-3788"
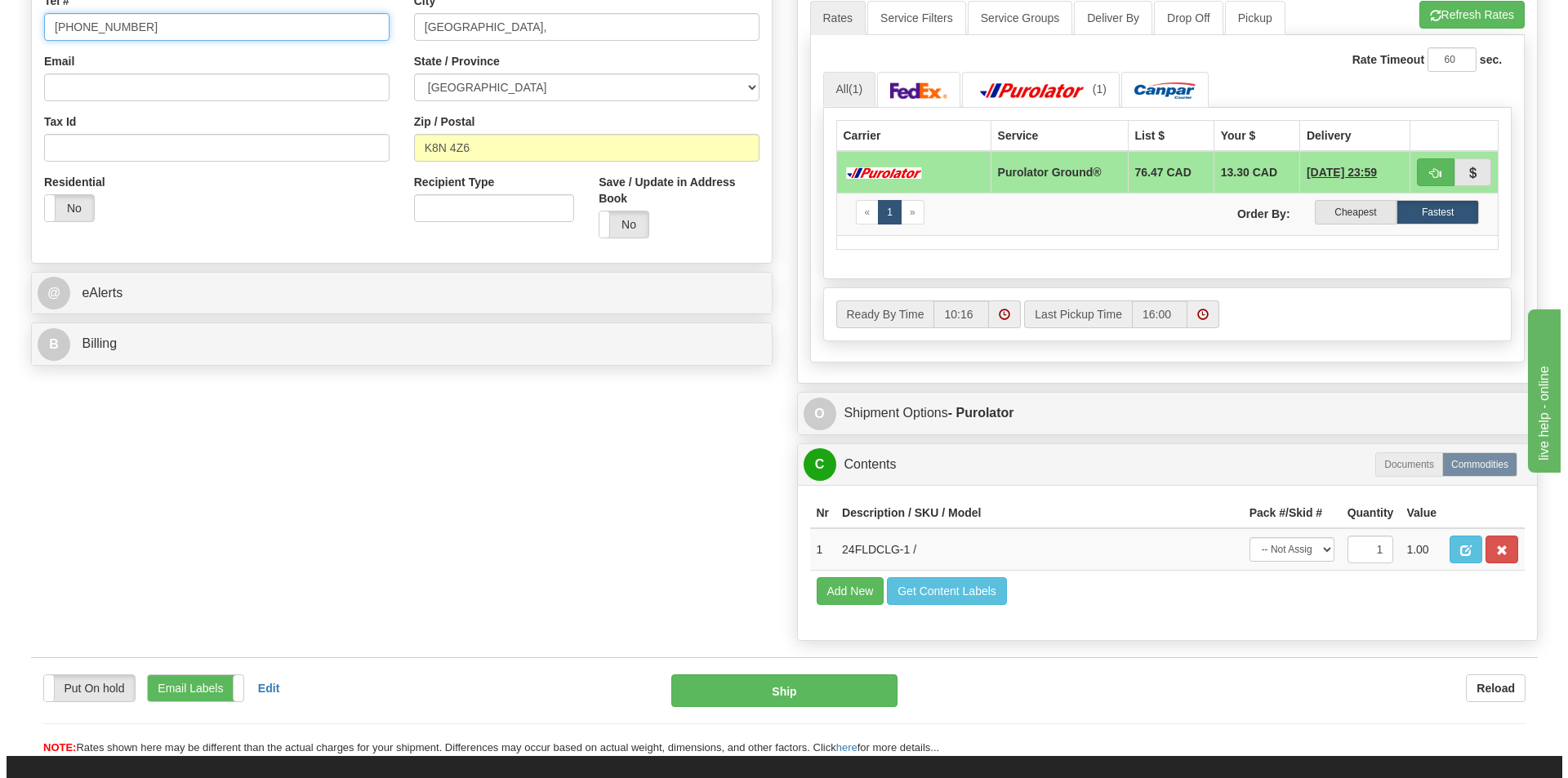
scroll to position [653, 0]
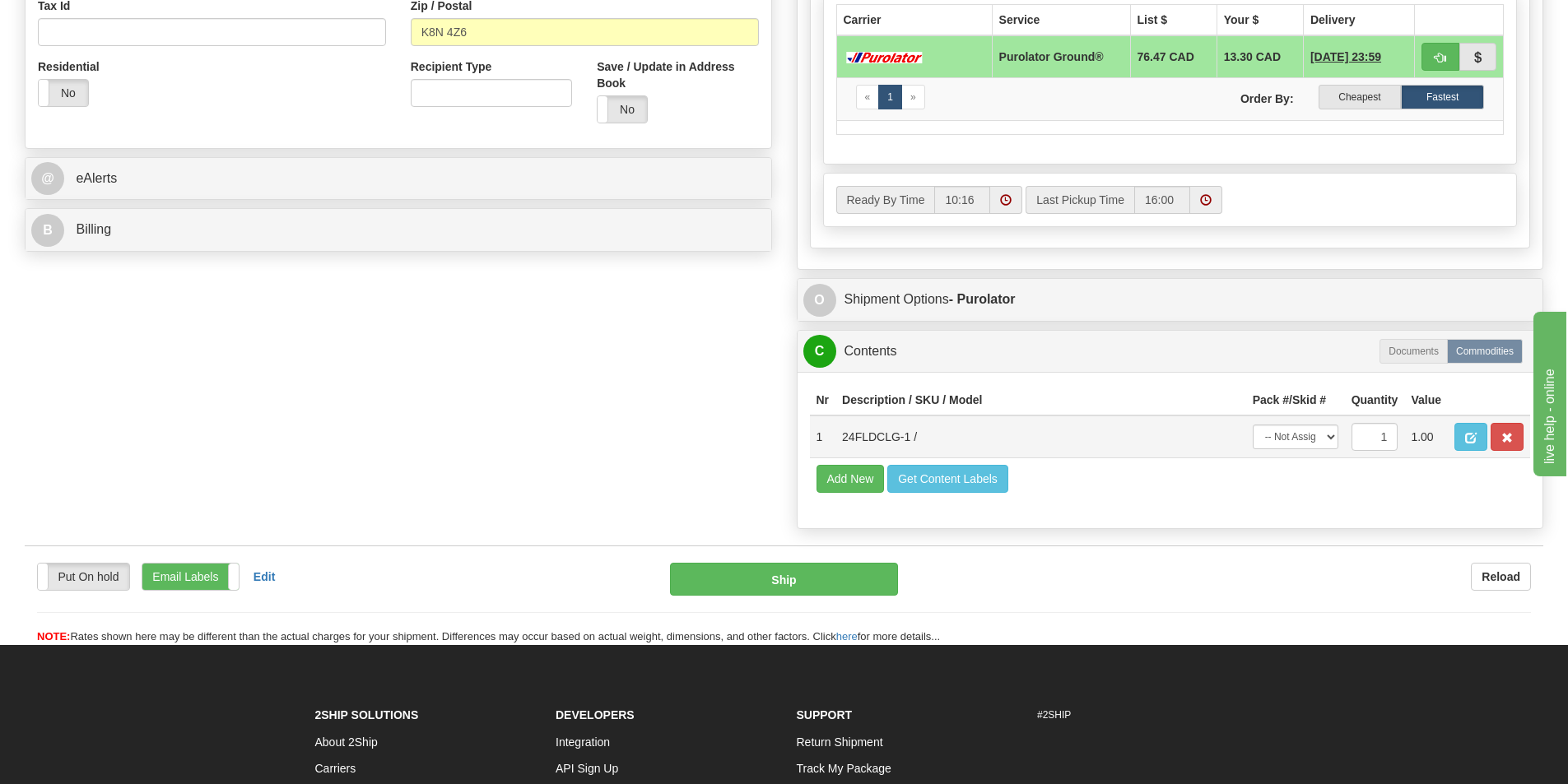
type input "1888-753-3788"
click at [1322, 441] on select "-- Not Assigned -- Package 1" at bounding box center [1296, 437] width 86 height 25
select select "0"
click at [1253, 424] on select "-- Not Assigned -- Package 1" at bounding box center [1296, 437] width 86 height 25
click at [768, 576] on button "Ship" at bounding box center [784, 578] width 228 height 33
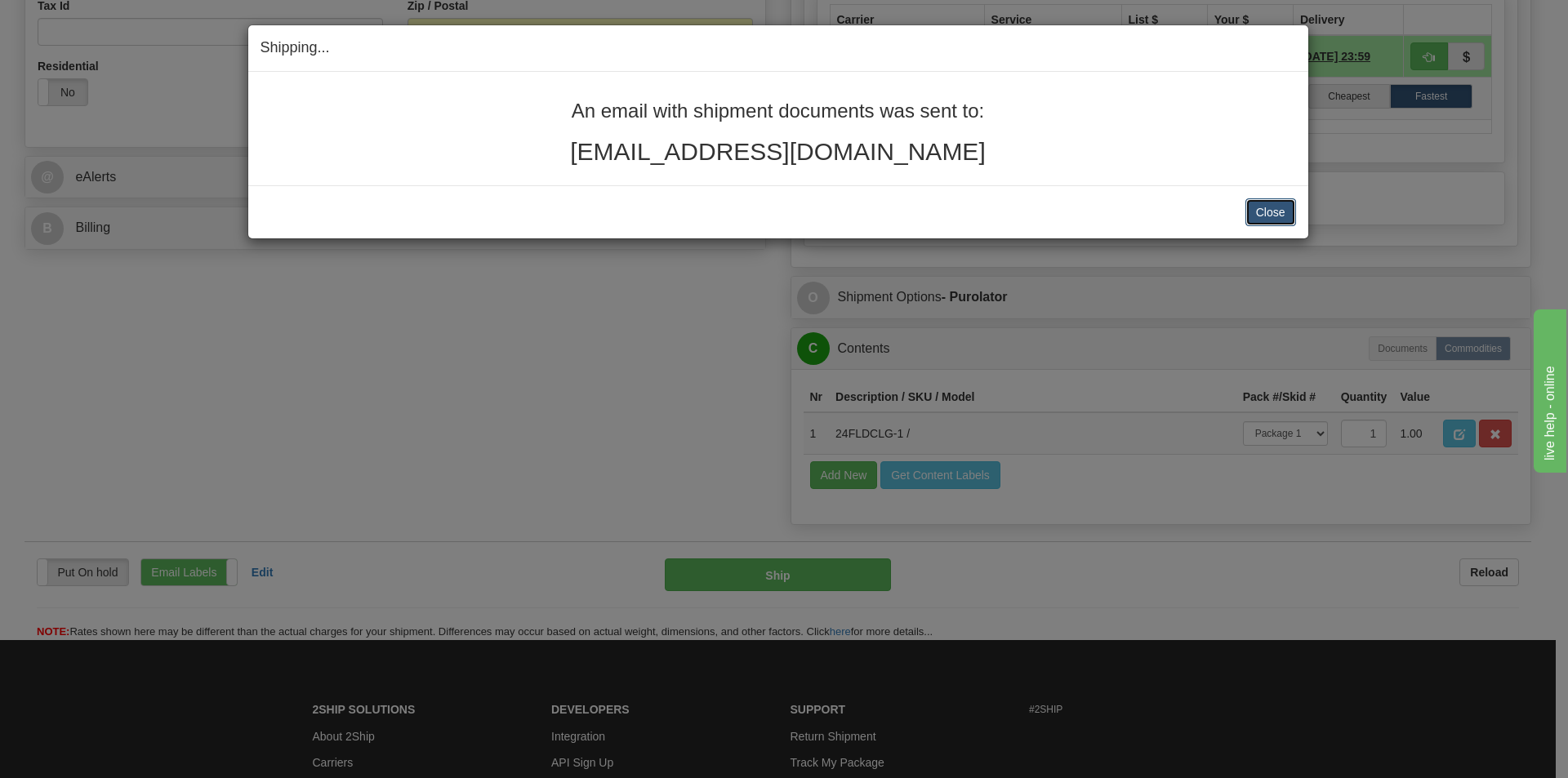
click at [1271, 219] on button "Close" at bounding box center [1270, 211] width 51 height 27
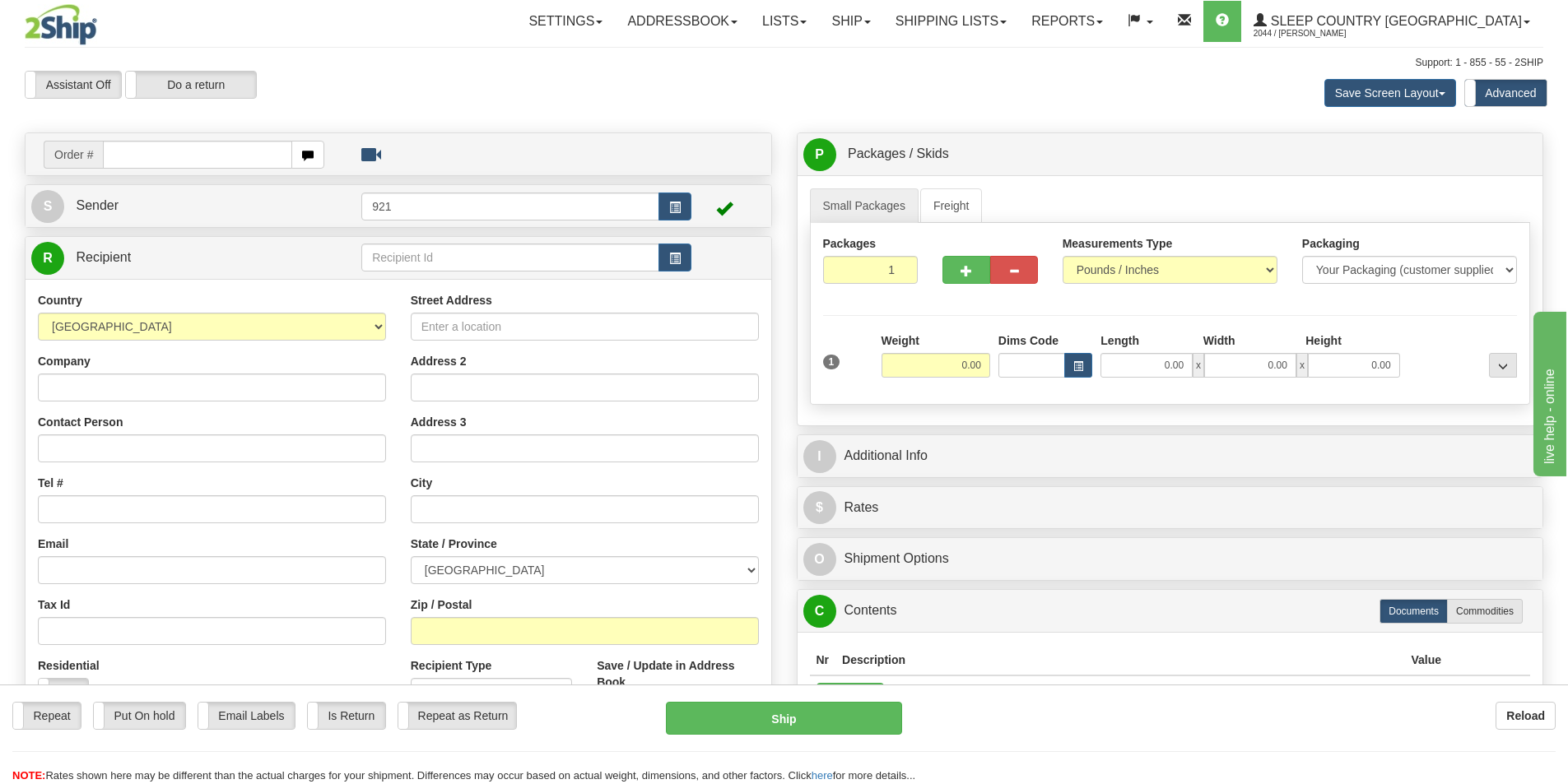
click at [1046, 65] on div "Support: 1 - 855 - 55 - 2SHIP" at bounding box center [784, 63] width 1518 height 14
click at [1106, 78] on div "Save Screen Layout Save Layout Reset to Default Standard Advanced" at bounding box center [1234, 92] width 643 height 45
click at [1019, 25] on link "Shipping lists" at bounding box center [951, 21] width 136 height 41
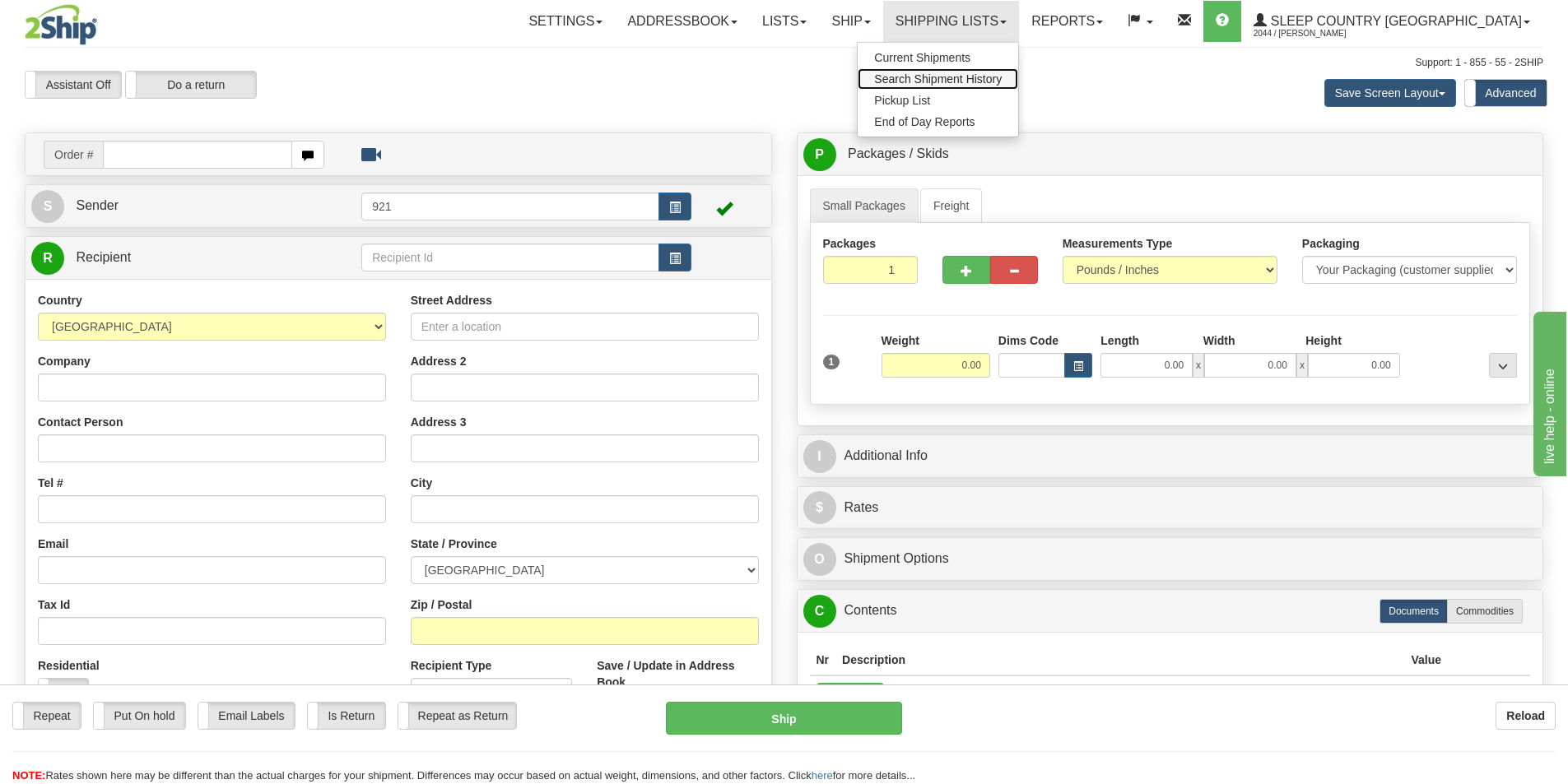
click at [1002, 76] on span "Search Shipment History" at bounding box center [938, 79] width 128 height 13
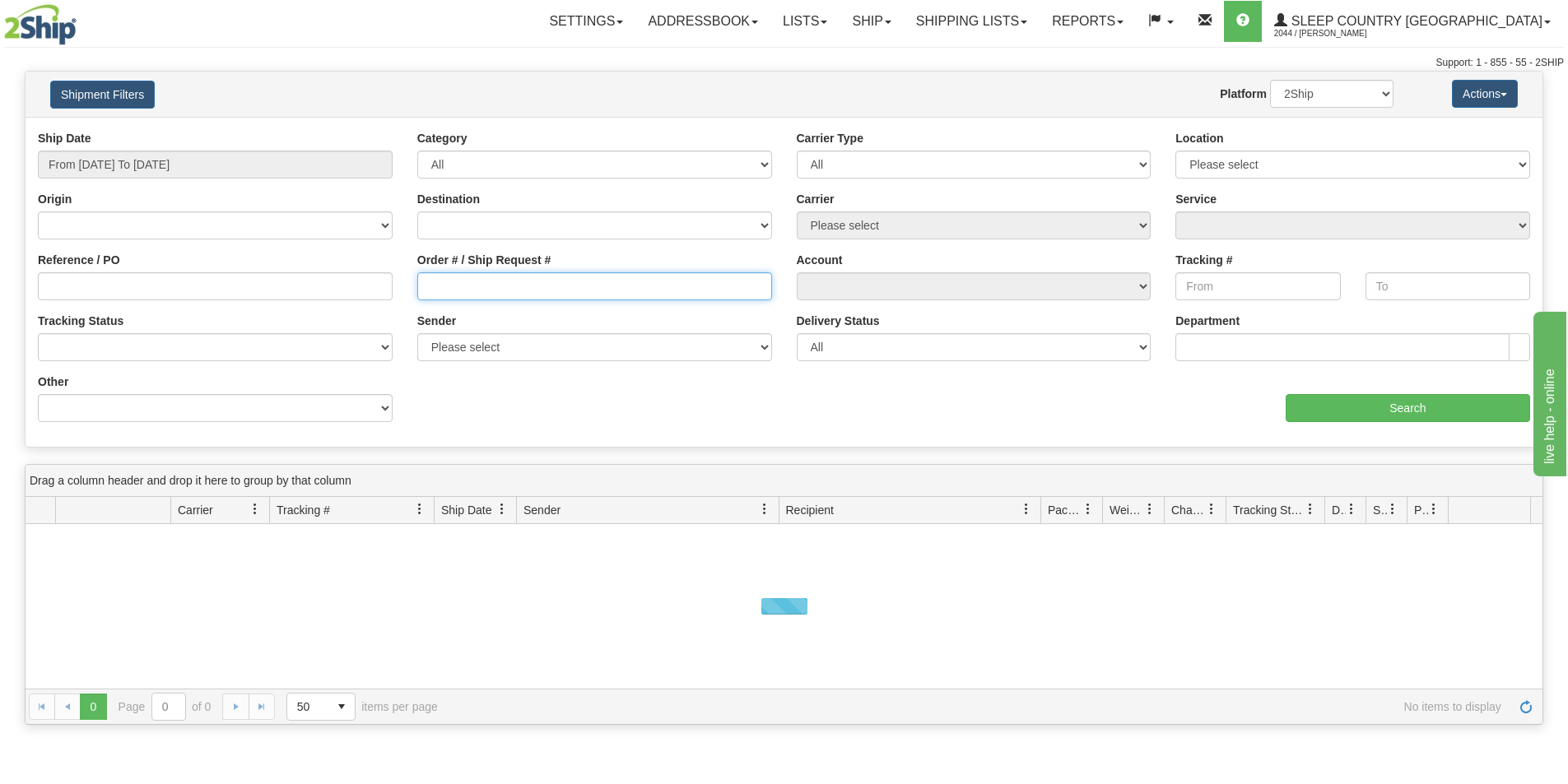
click at [473, 283] on input "Order # / Ship Request #" at bounding box center [594, 285] width 355 height 28
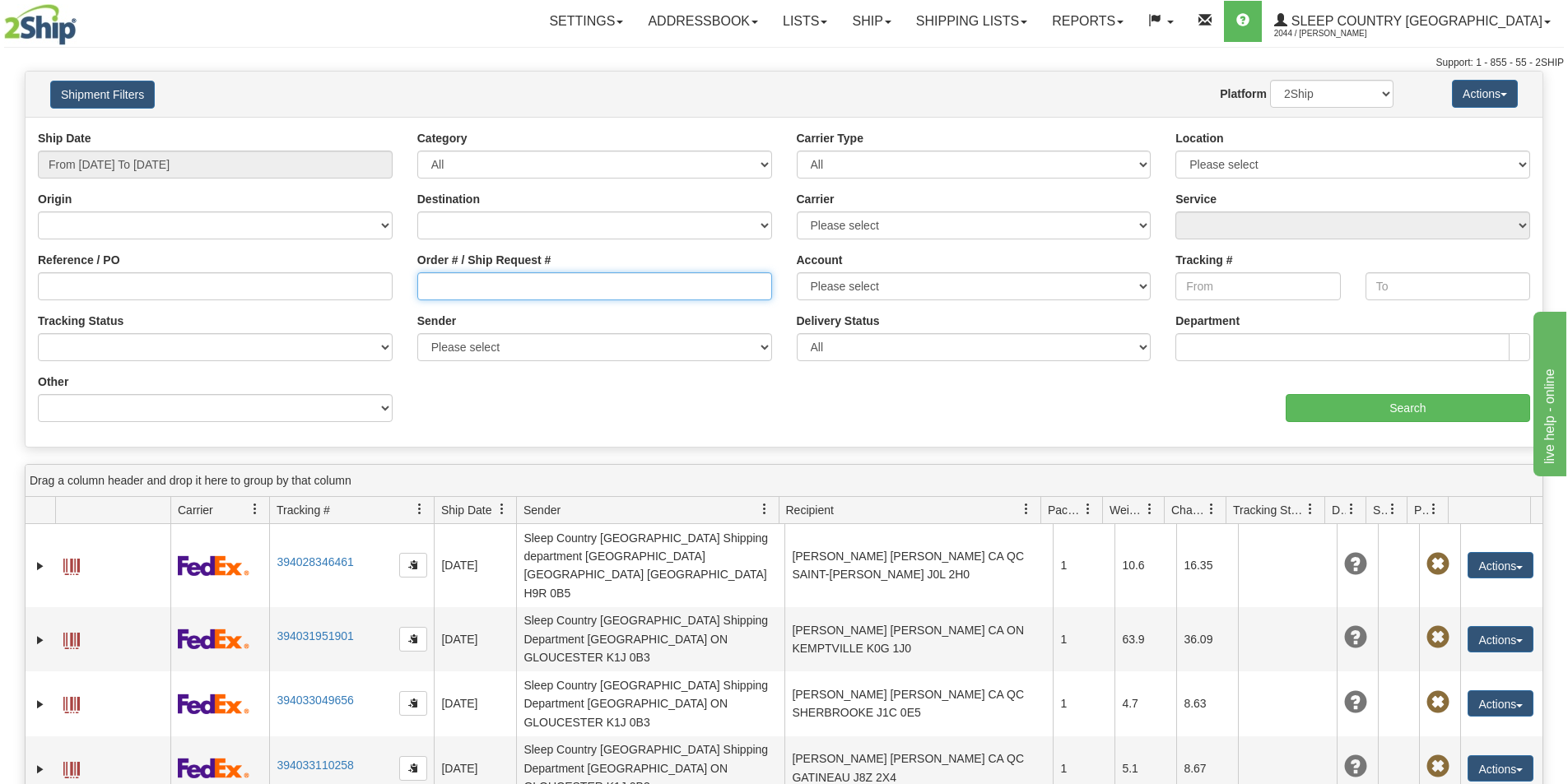
paste input "Belleville Hub - DC 914"
type input "Belleville Hub - DC 914"
drag, startPoint x: 542, startPoint y: 286, endPoint x: -64, endPoint y: 215, distance: 610.1
click at [0, 215] on html "Upgrade Account Cancel Toggle navigation Settings New Senders" at bounding box center [784, 392] width 1568 height 784
drag, startPoint x: 552, startPoint y: 275, endPoint x: 540, endPoint y: 268, distance: 13.9
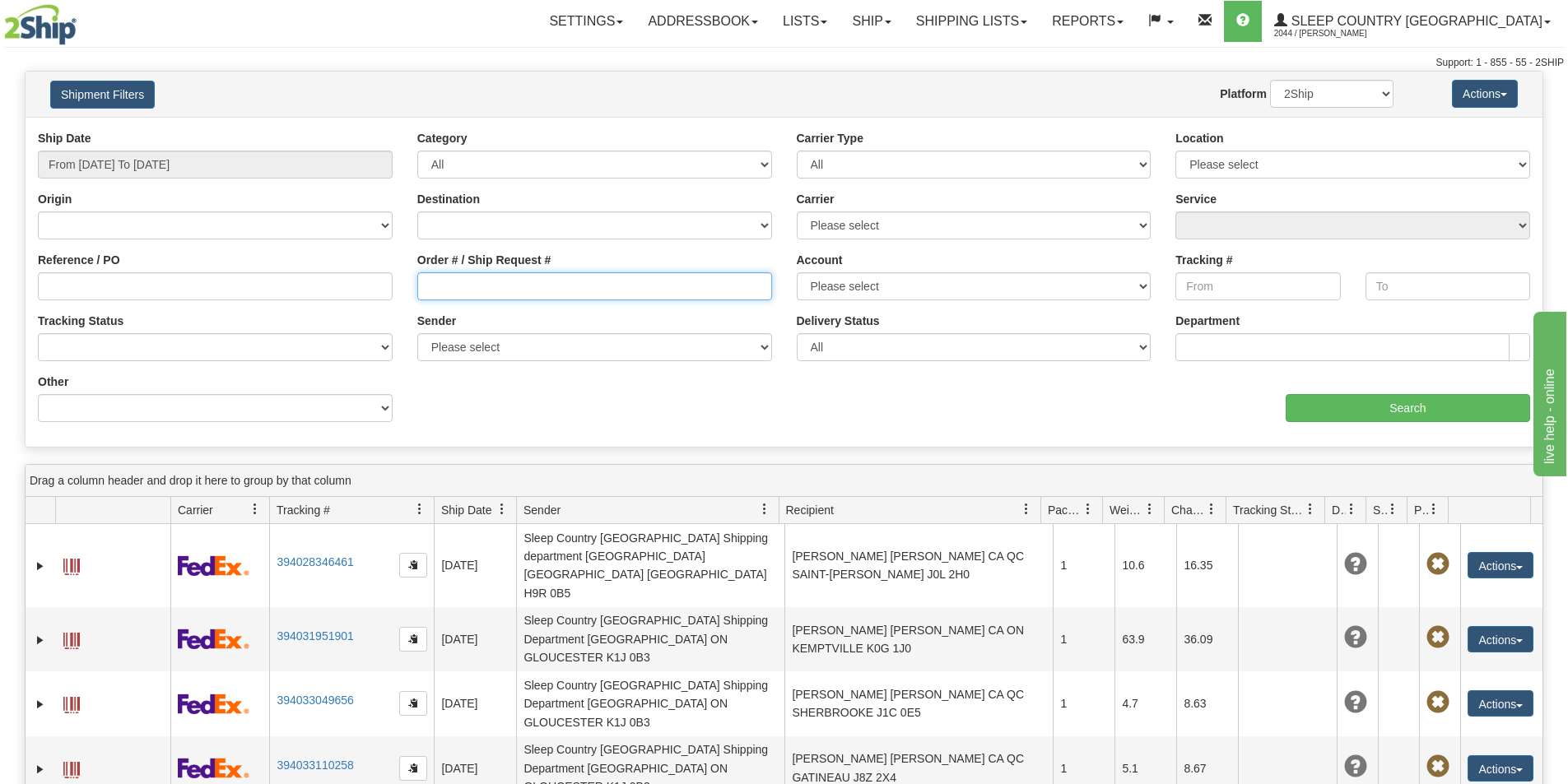
click at [551, 273] on input "Order # / Ship Request #" at bounding box center [594, 285] width 355 height 28
paste input "9000I153625"
type input "9000I153625"
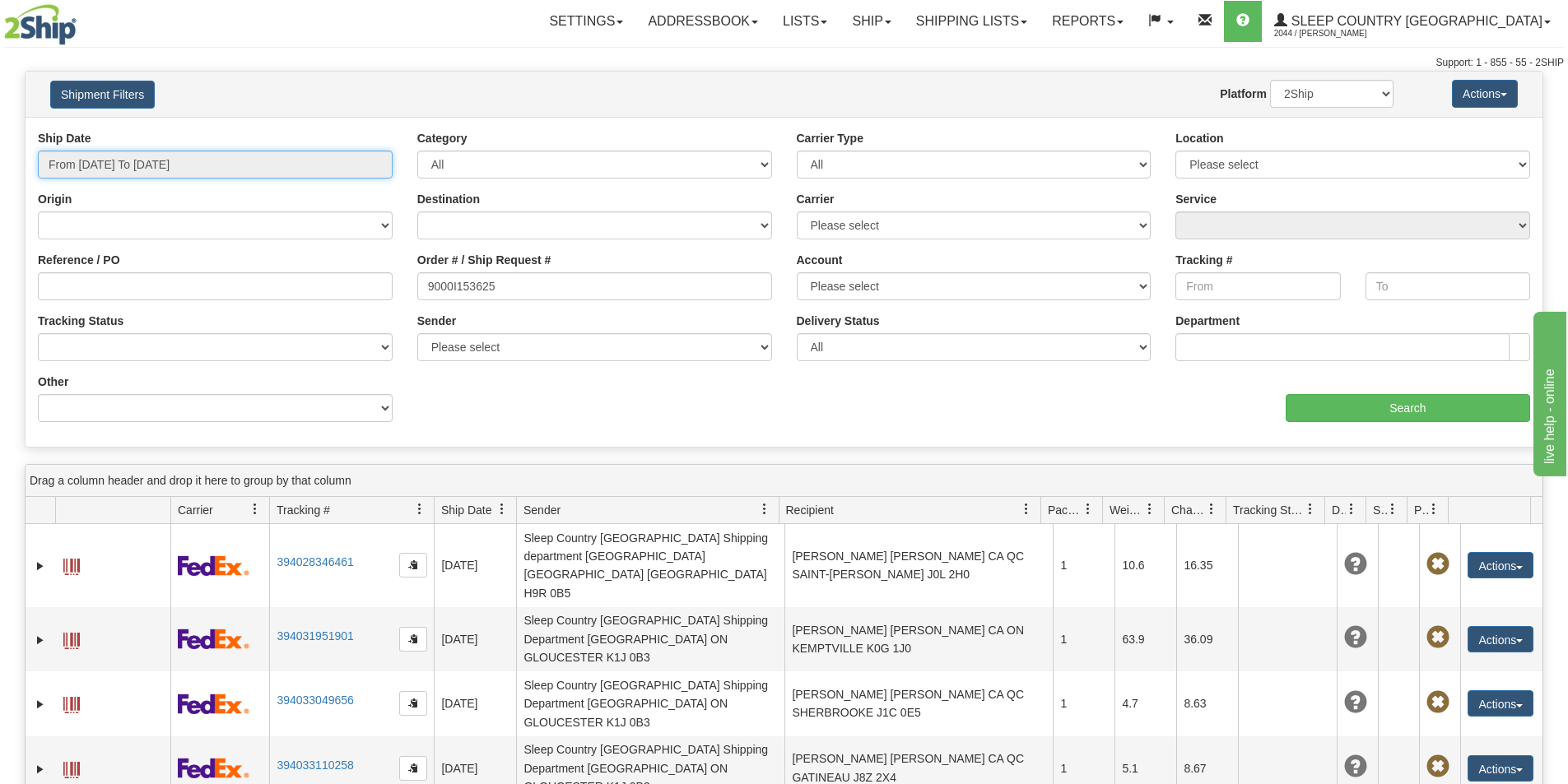
click at [253, 156] on input "From 10/07/2025 To 10/08/2025" at bounding box center [215, 164] width 355 height 28
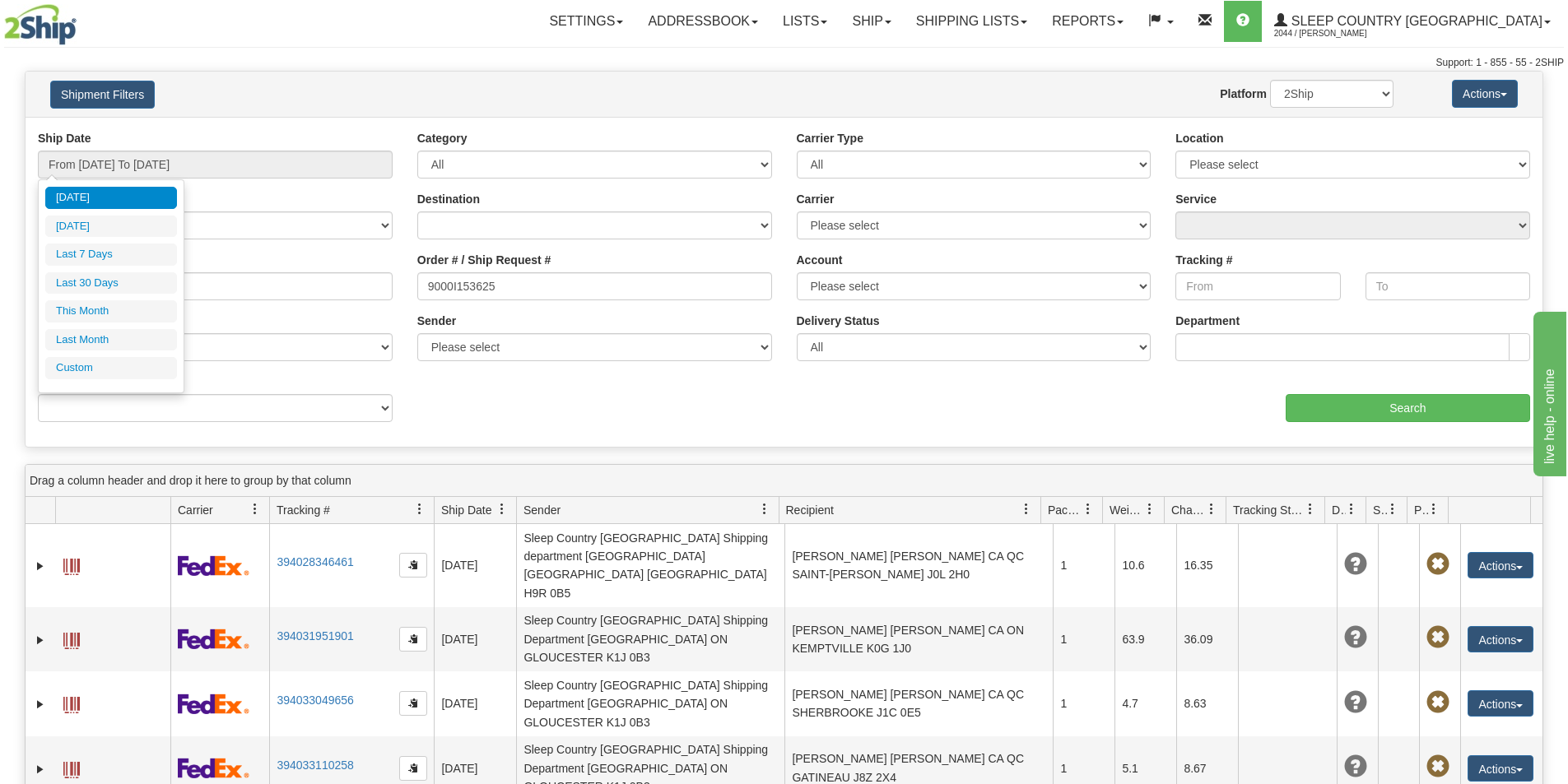
click at [143, 282] on li "Last 30 Days" at bounding box center [111, 283] width 131 height 22
type input "From 09/09/2025 To 10/08/2025"
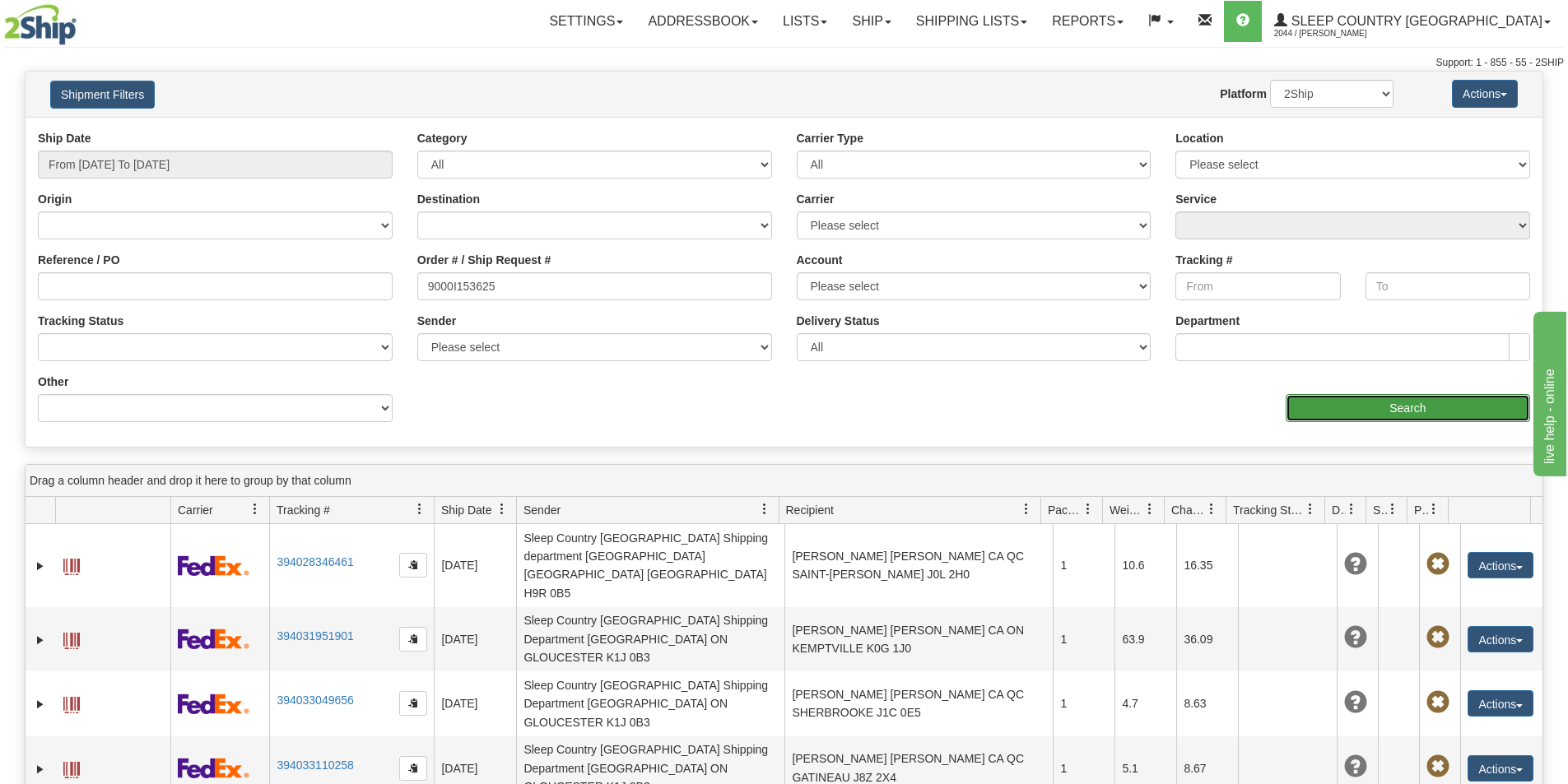
click at [1430, 416] on input "Search" at bounding box center [1407, 407] width 245 height 28
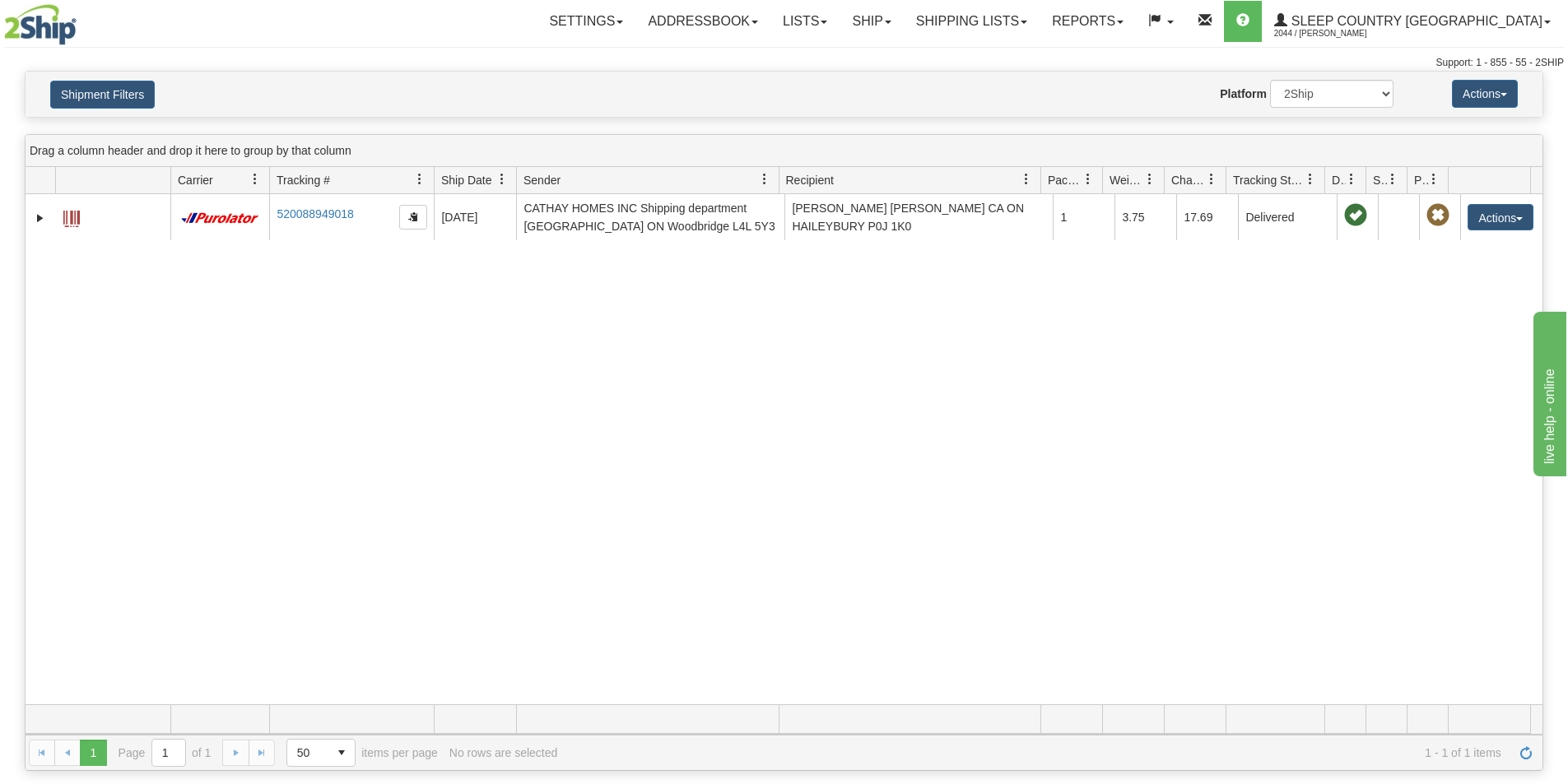
click at [366, 326] on div "31726452 2044 520088949018 10/06/2025 10/06/2025 11:59:25 AM CATHAY HOMES INC S…" at bounding box center [784, 449] width 1517 height 510
